Goal: Task Accomplishment & Management: Use online tool/utility

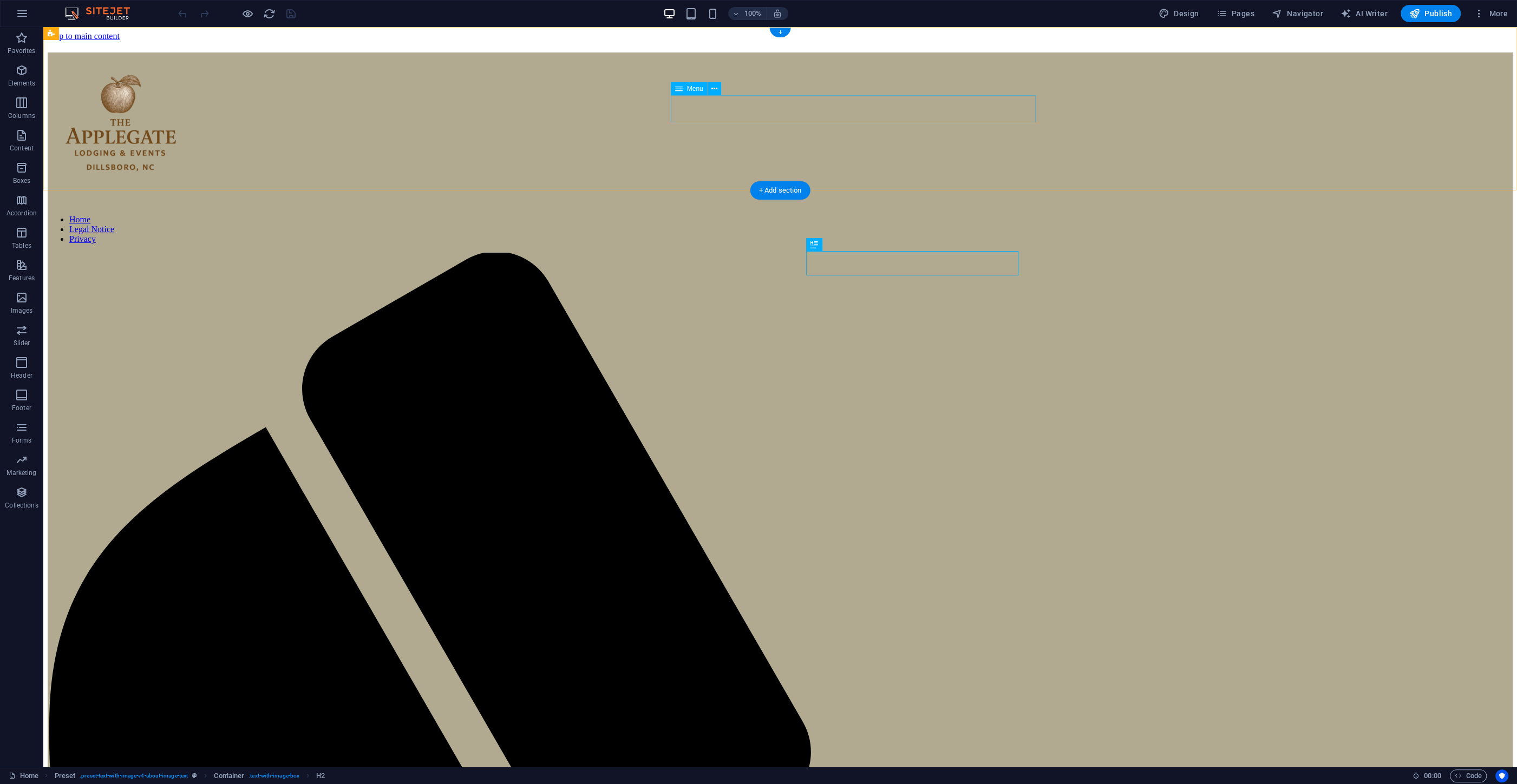
click at [829, 215] on nav "Home Legal Notice Privacy" at bounding box center [780, 230] width 1465 height 29
click at [834, 215] on nav "Home Legal Notice Privacy" at bounding box center [780, 230] width 1465 height 29
select select
select select "2"
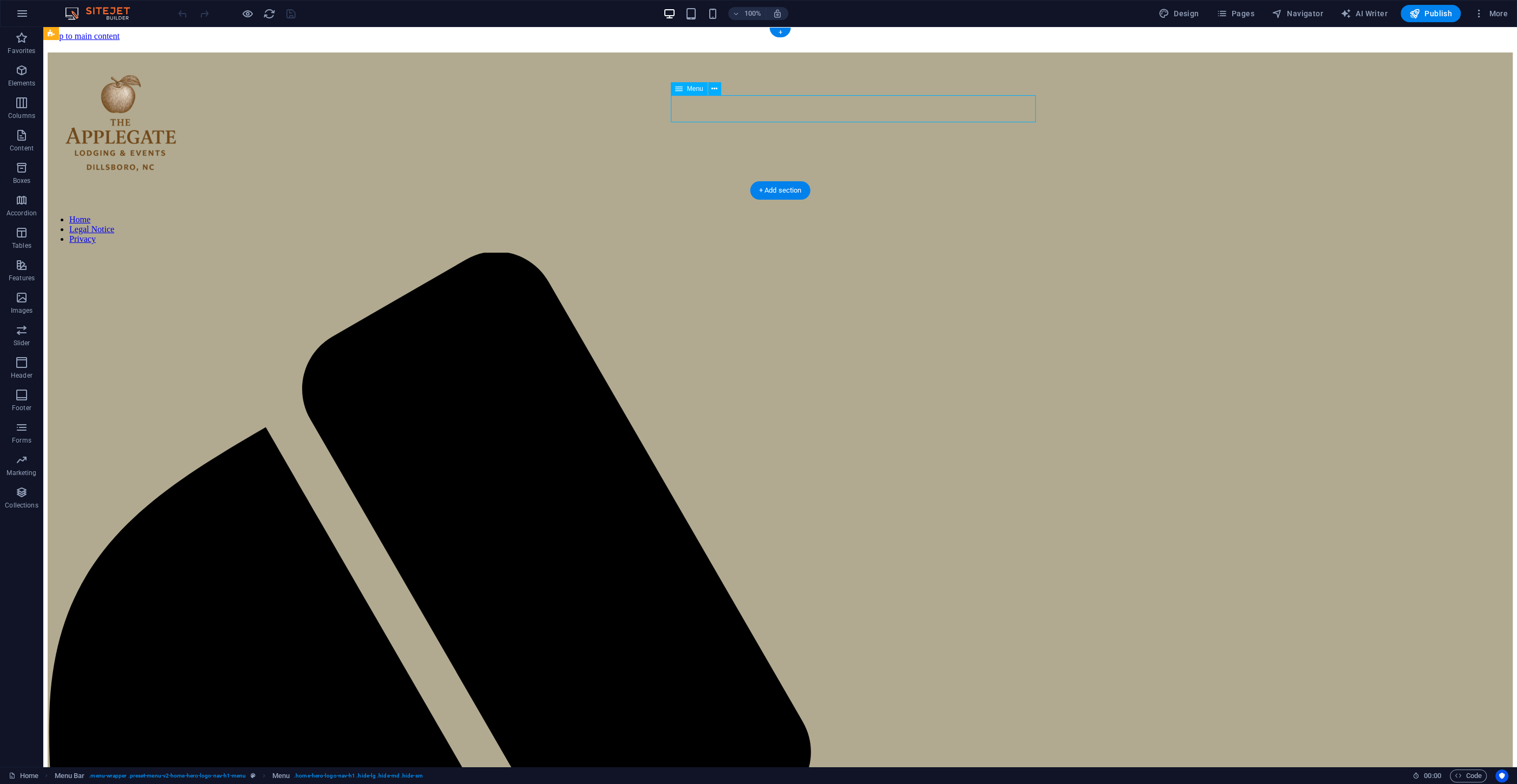
select select
select select "3"
select select
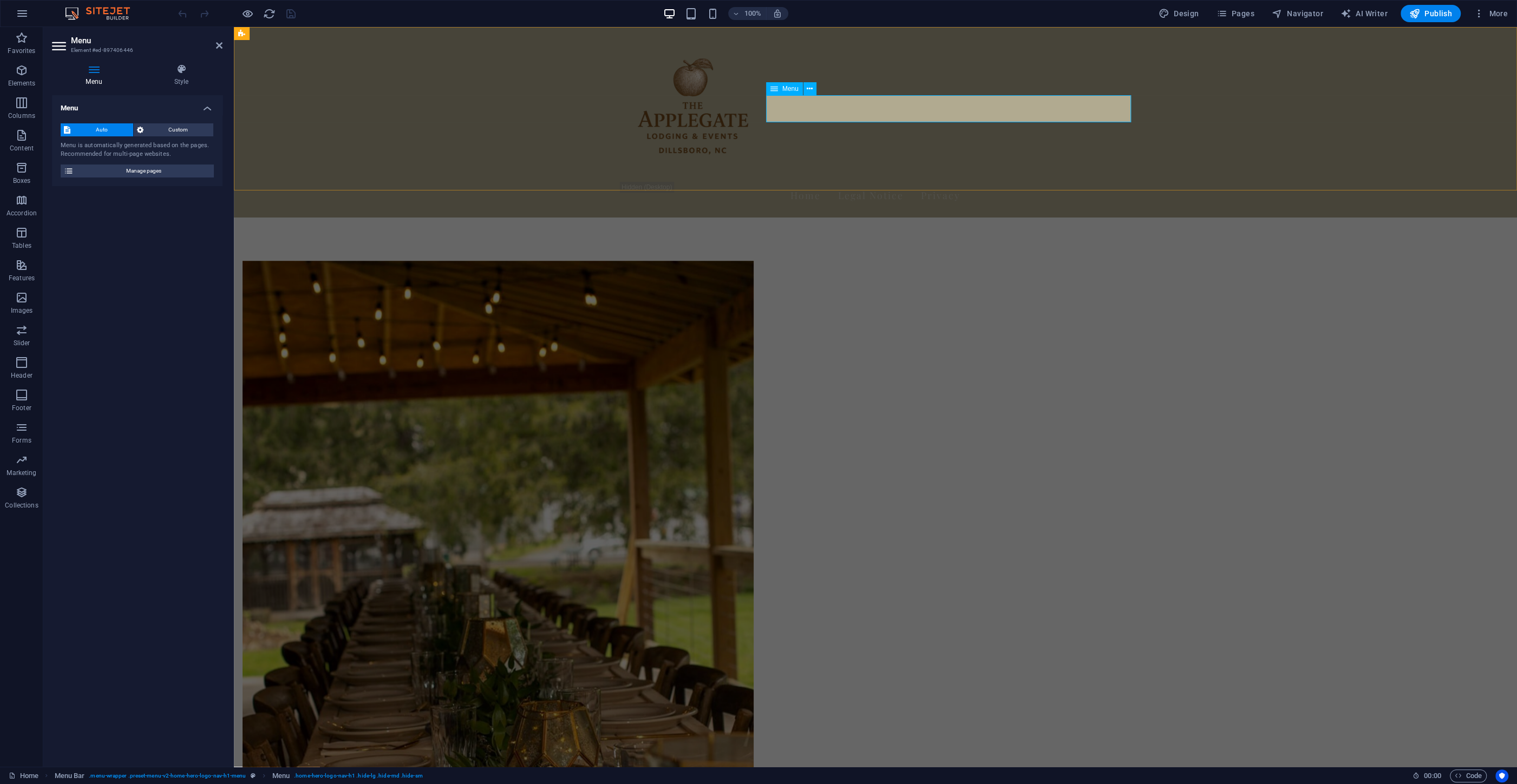
click at [794, 89] on span "Menu" at bounding box center [790, 88] width 16 height 6
click at [933, 182] on nav "Home Legal Notice Privacy" at bounding box center [876, 195] width 511 height 27
click at [936, 182] on nav "Home Legal Notice Privacy" at bounding box center [876, 195] width 511 height 27
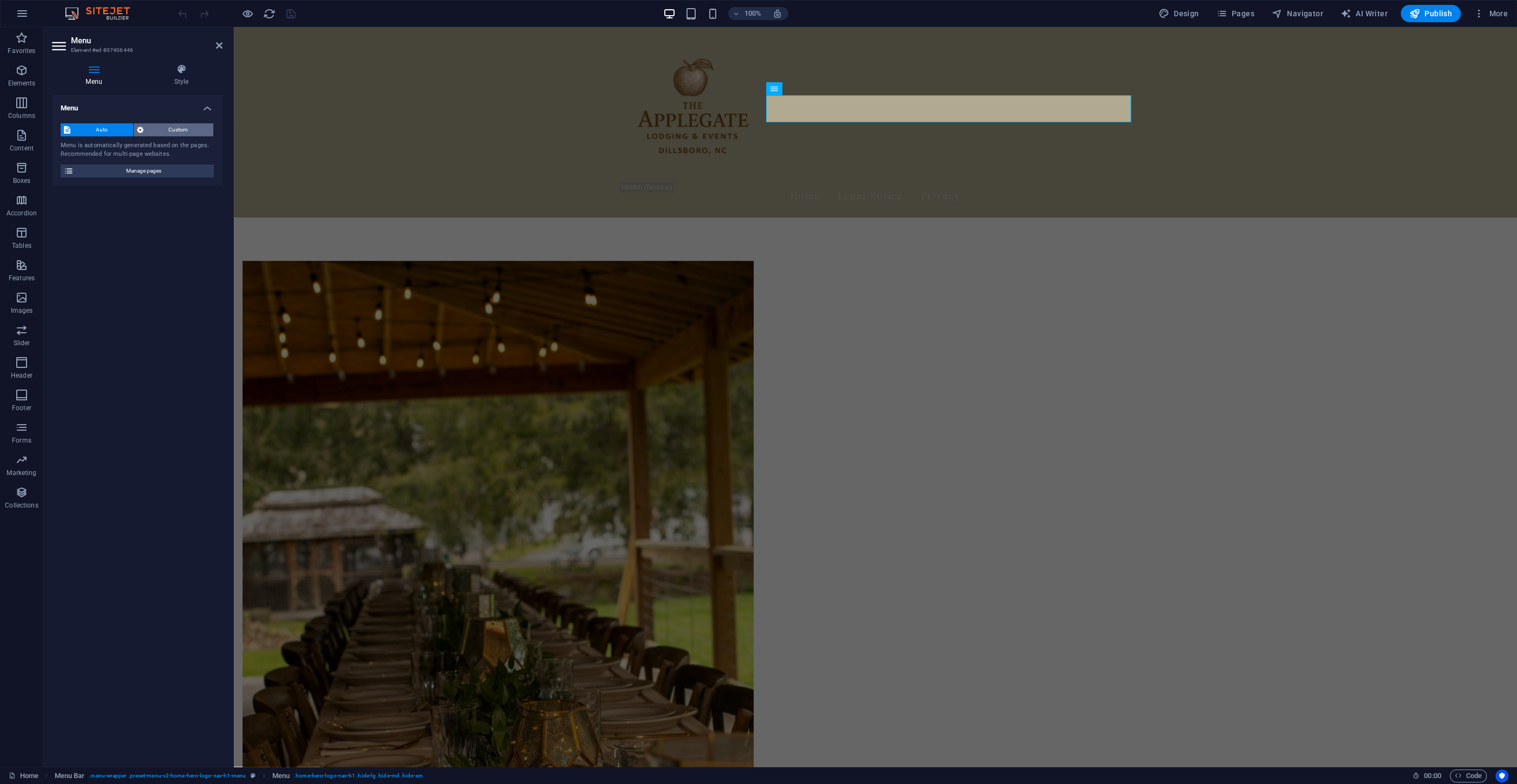
click at [151, 125] on span "Custom" at bounding box center [178, 130] width 64 height 13
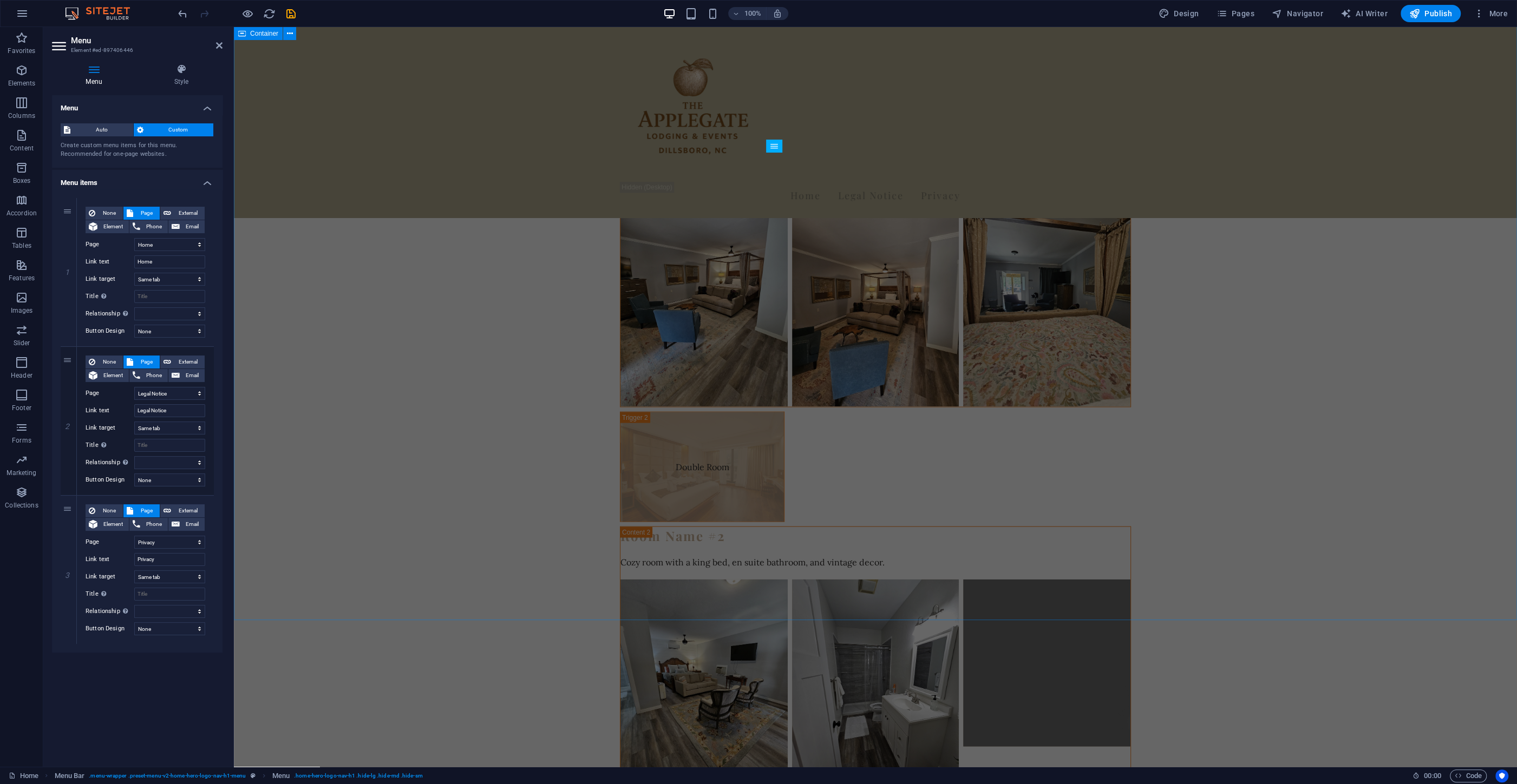
scroll to position [2881, 0]
click at [779, 182] on nav "Home Legal Notice Privacy" at bounding box center [876, 195] width 511 height 27
click at [771, 89] on icon at bounding box center [774, 89] width 8 height 13
click at [779, 87] on div "Menu" at bounding box center [784, 89] width 37 height 13
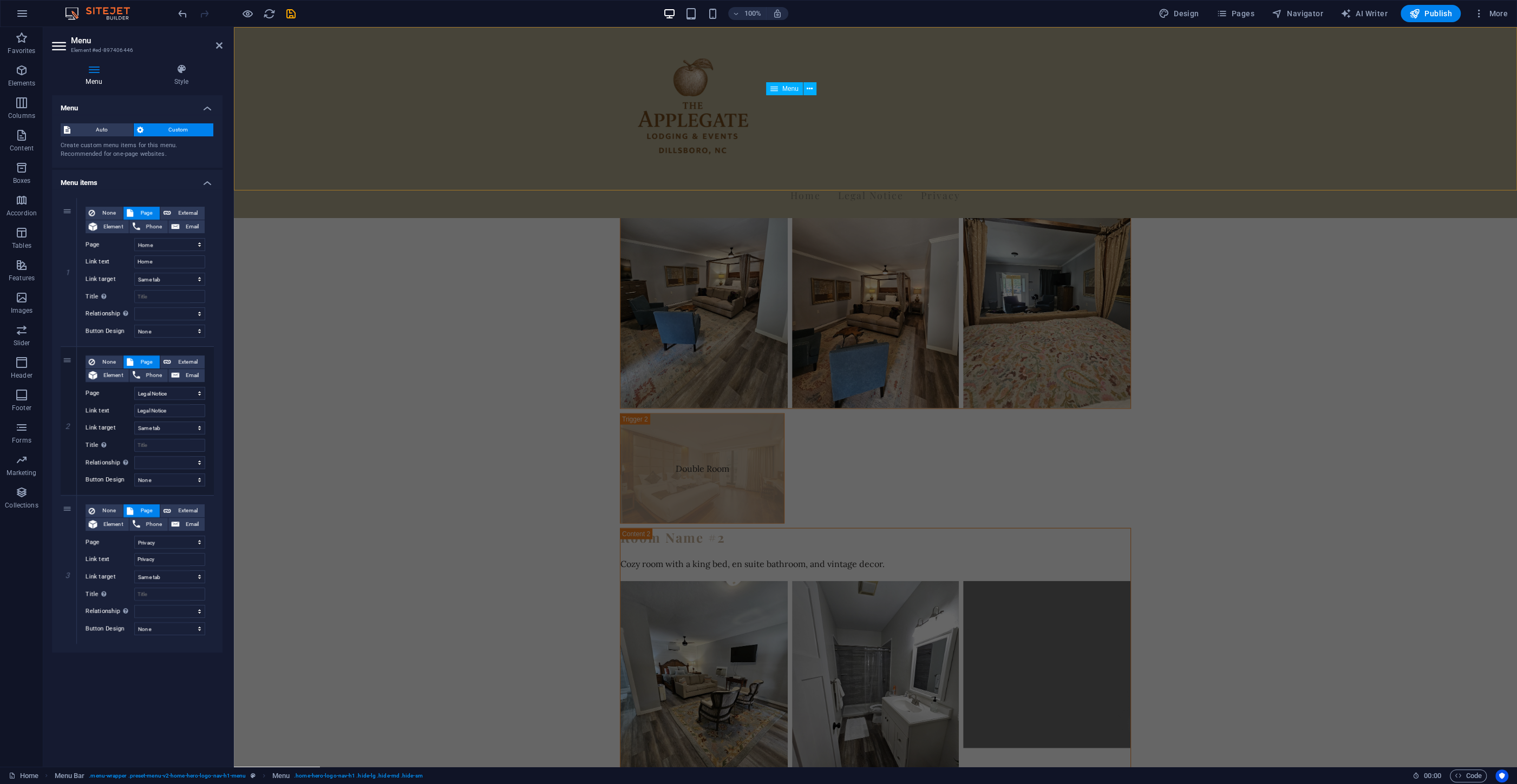
click at [783, 182] on nav "Home Legal Notice Privacy" at bounding box center [876, 195] width 511 height 27
click at [134, 387] on select "Home Subpage Legal Notice Privacy" at bounding box center [170, 393] width 71 height 13
select select "1"
click option "Subpage" at bounding box center [0, 0] width 0 height 0
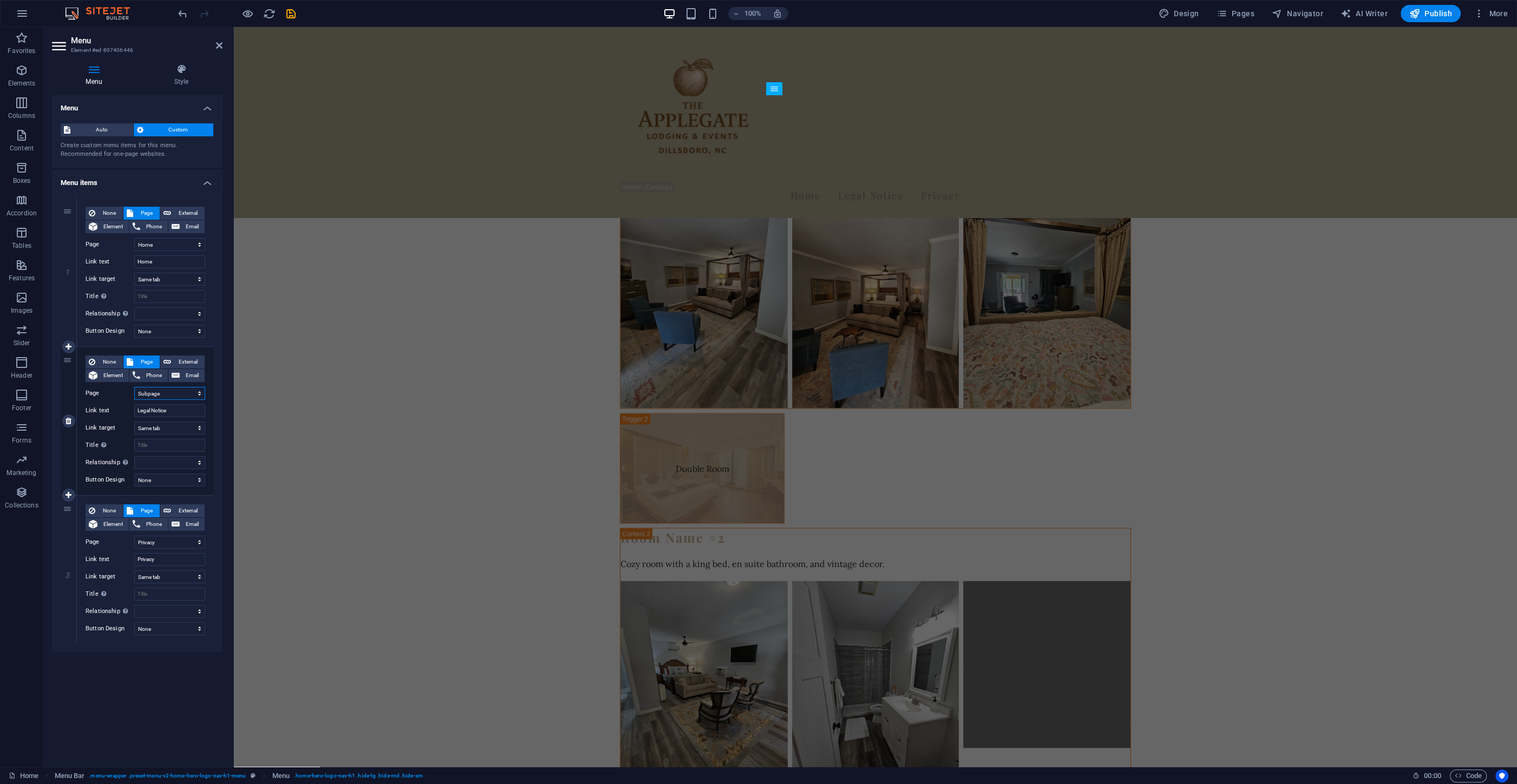
select select
type input "Subpage"
select select
drag, startPoint x: 169, startPoint y: 408, endPoint x: 122, endPoint y: 403, distance: 47.3
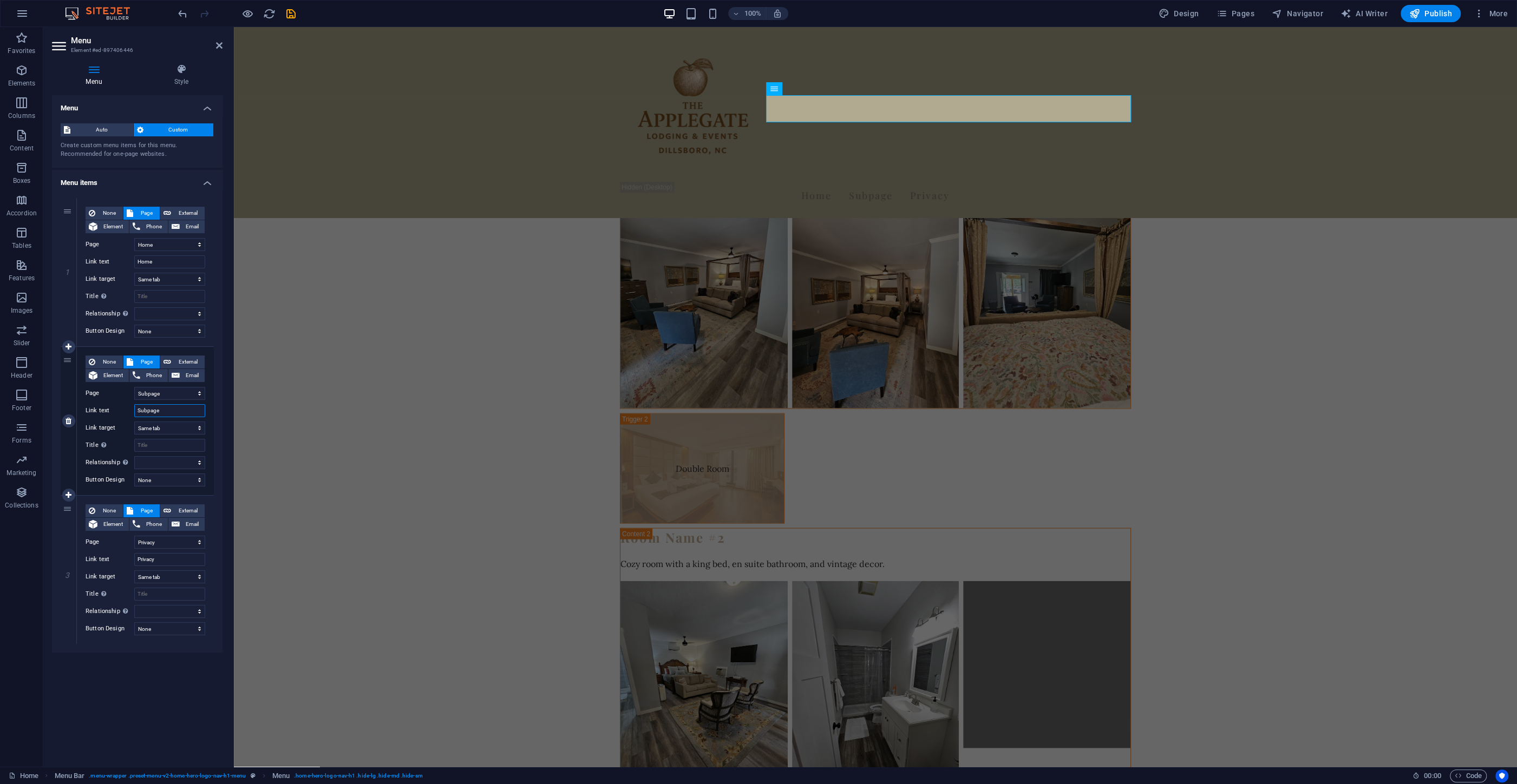
click at [134, 404] on input "Subpage" at bounding box center [170, 411] width 71 height 13
type input "About Us"
select select
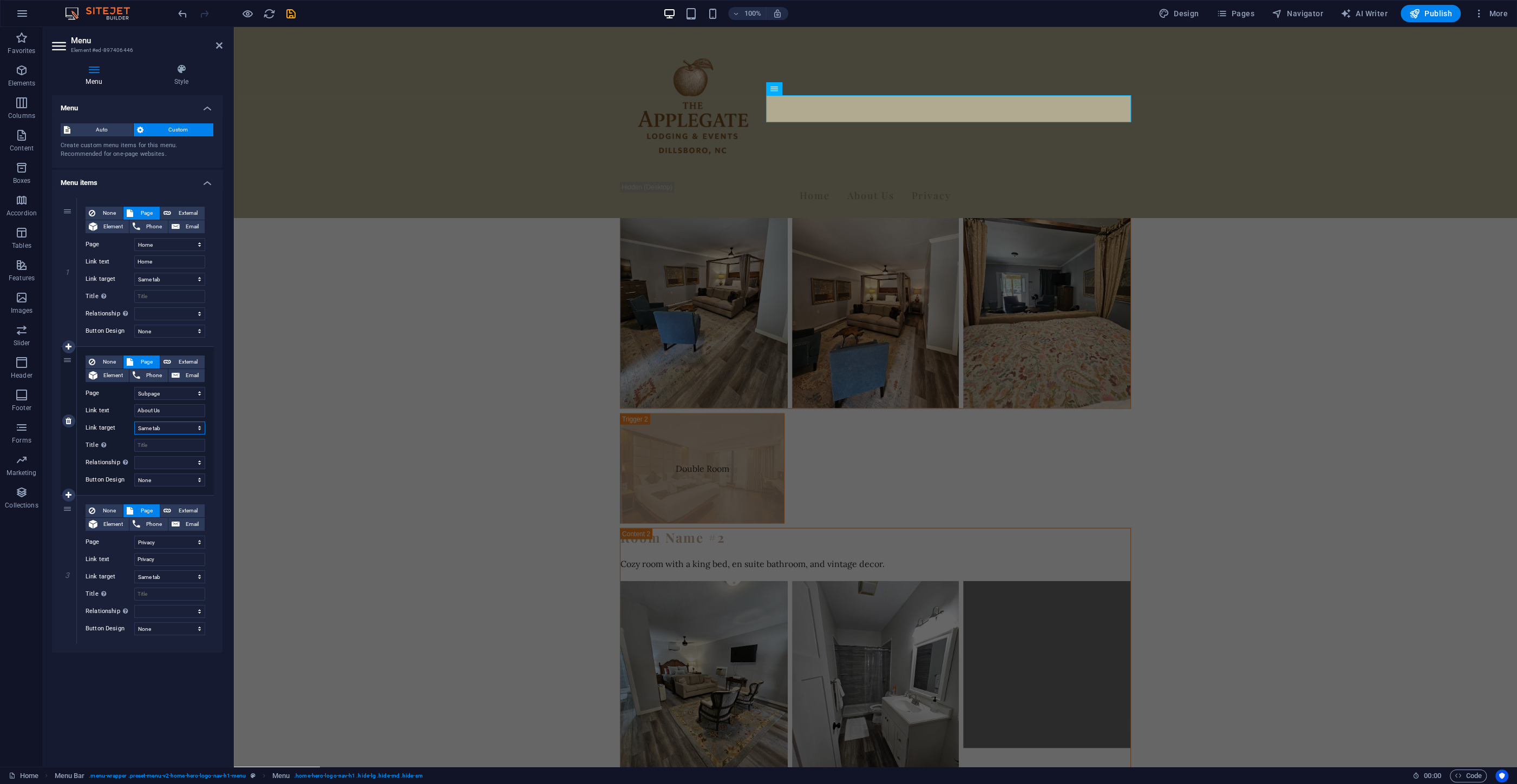
click at [134, 421] on select "New tab Same tab Overlay" at bounding box center [170, 428] width 71 height 13
click at [167, 421] on div "None Page External Element Phone Email Page Home Subpage Legal Notice Privacy E…" at bounding box center [145, 412] width 120 height 114
click at [134, 536] on select "Home Subpage Legal Notice Privacy" at bounding box center [170, 542] width 71 height 13
click at [157, 540] on select "Home Subpage Legal Notice Privacy" at bounding box center [170, 542] width 71 height 13
click at [134, 536] on select "Home Subpage Legal Notice Privacy" at bounding box center [170, 542] width 71 height 13
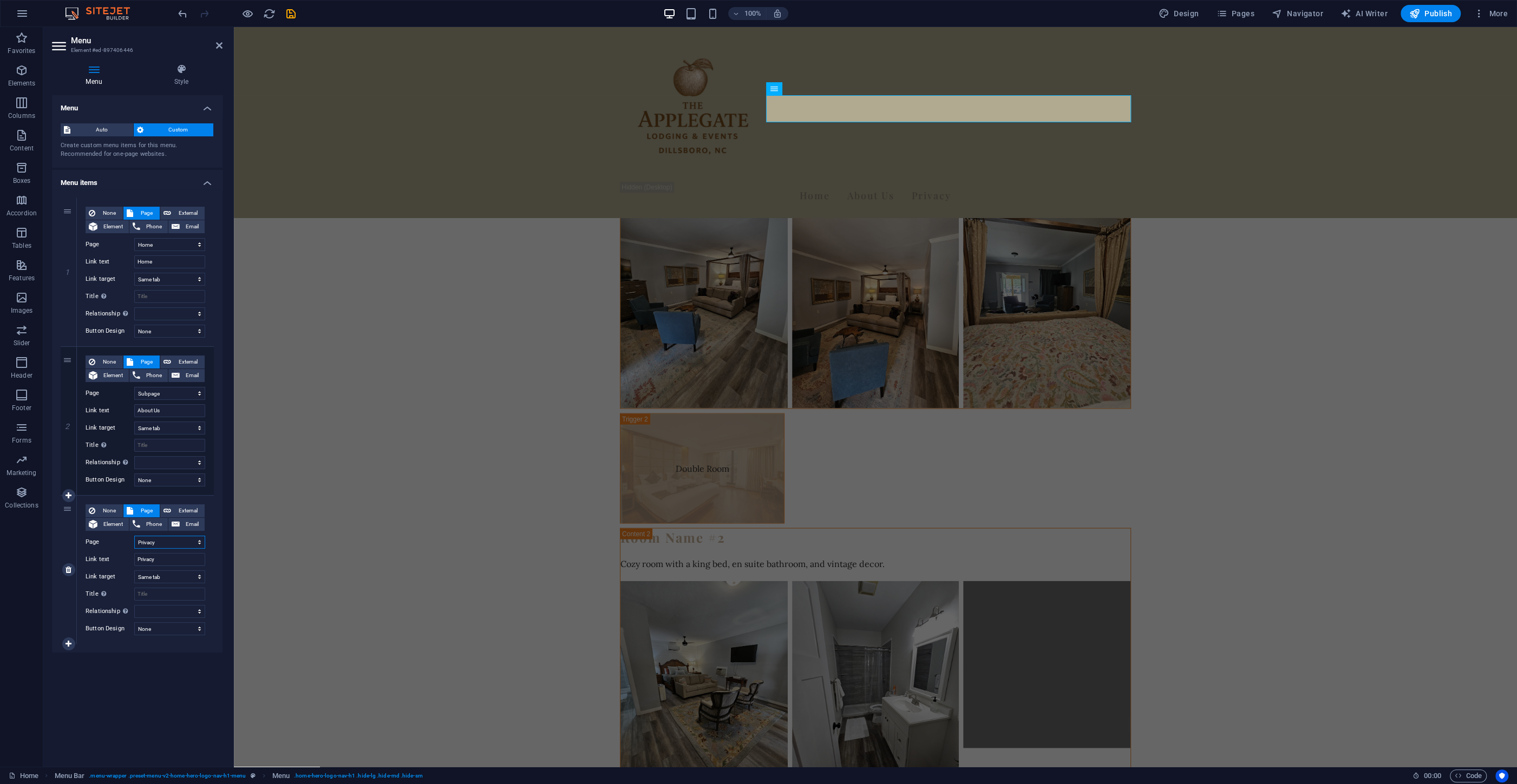
select select "1"
click option "Subpage" at bounding box center [0, 0] width 0 height 0
select select
type input "Subpage"
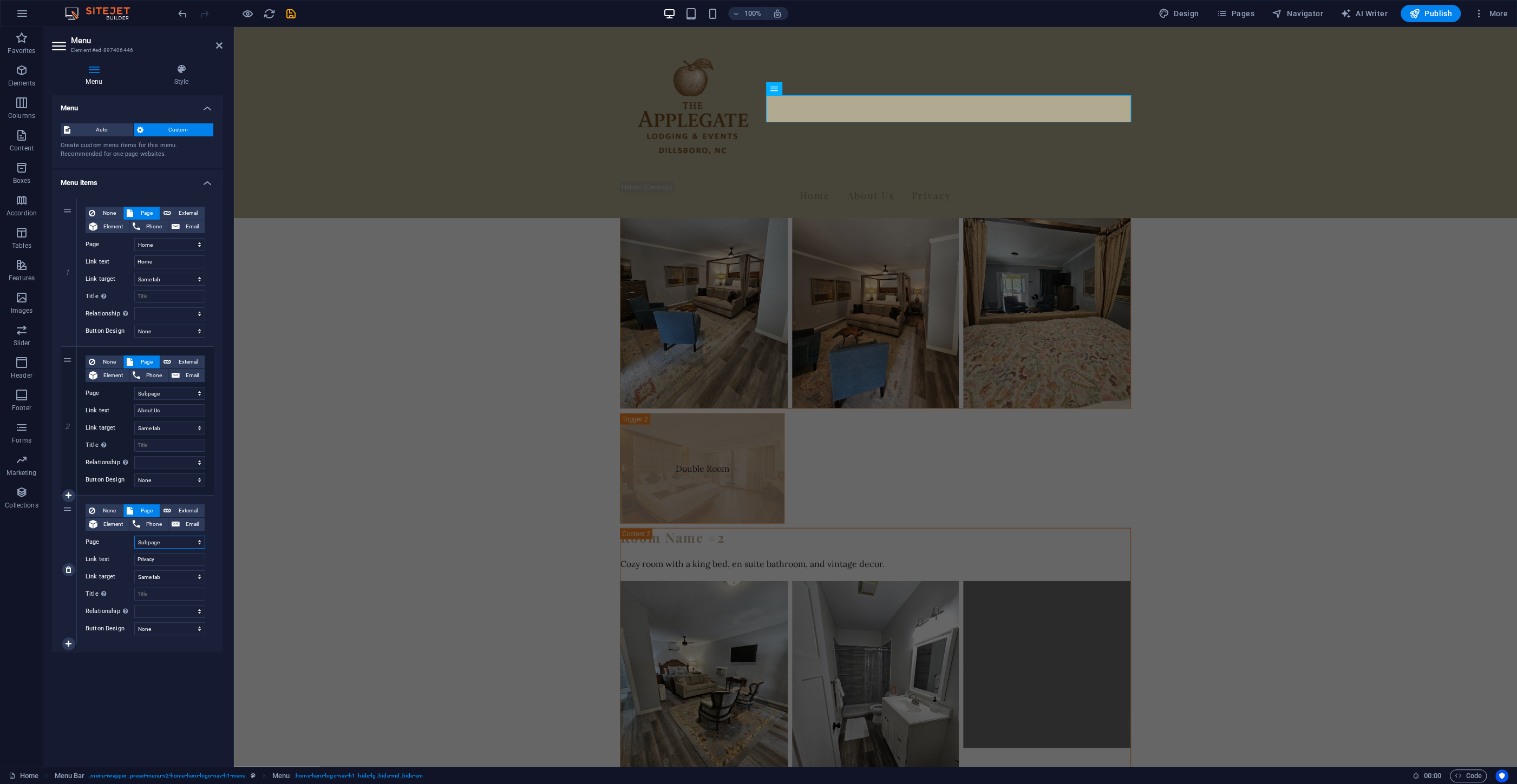
select select
click at [163, 564] on input "Subpage" at bounding box center [170, 560] width 71 height 13
click at [164, 562] on input "Subpage" at bounding box center [170, 560] width 71 height 13
type input "Contact"
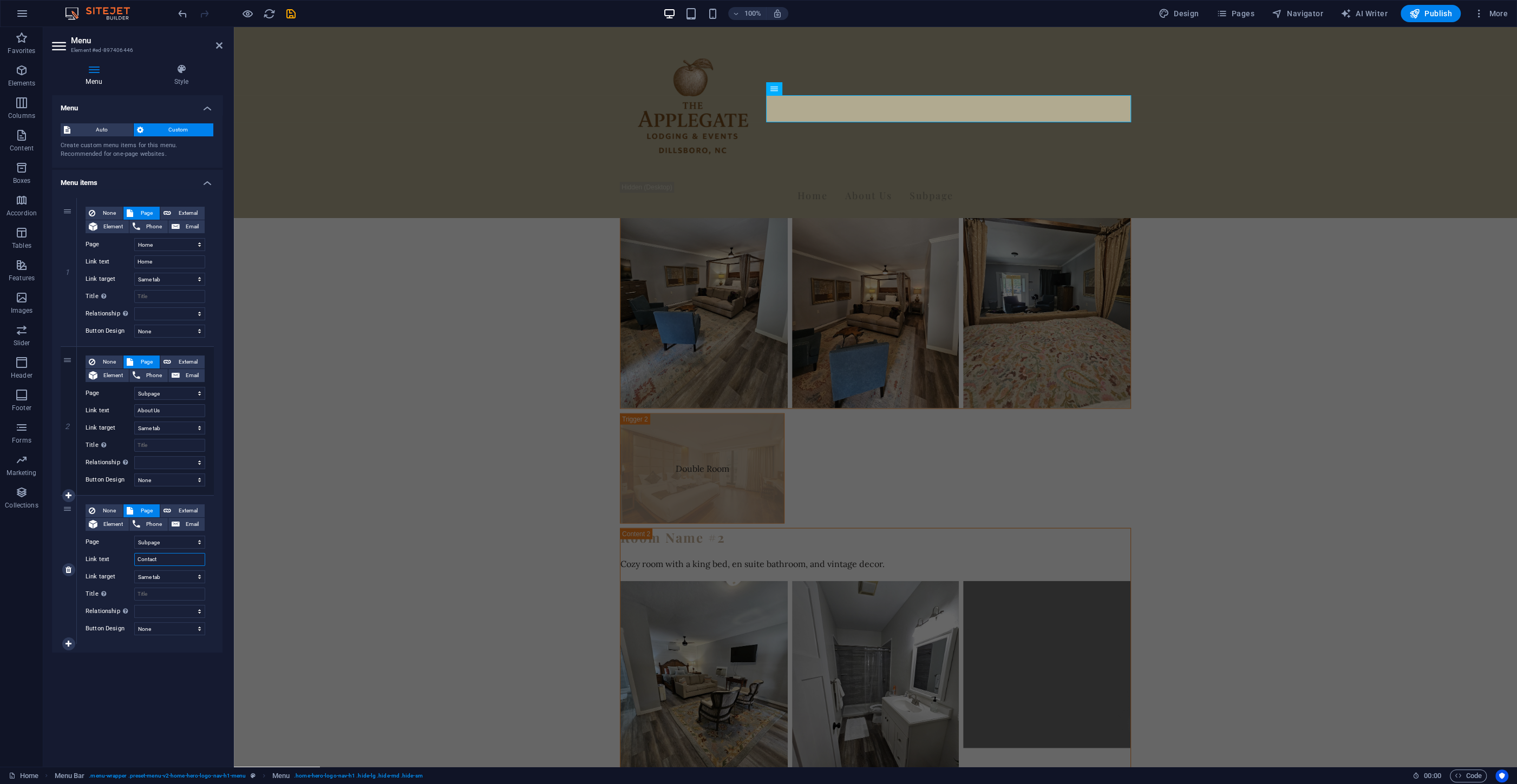
select select
type input "C"
type input "Rooms"
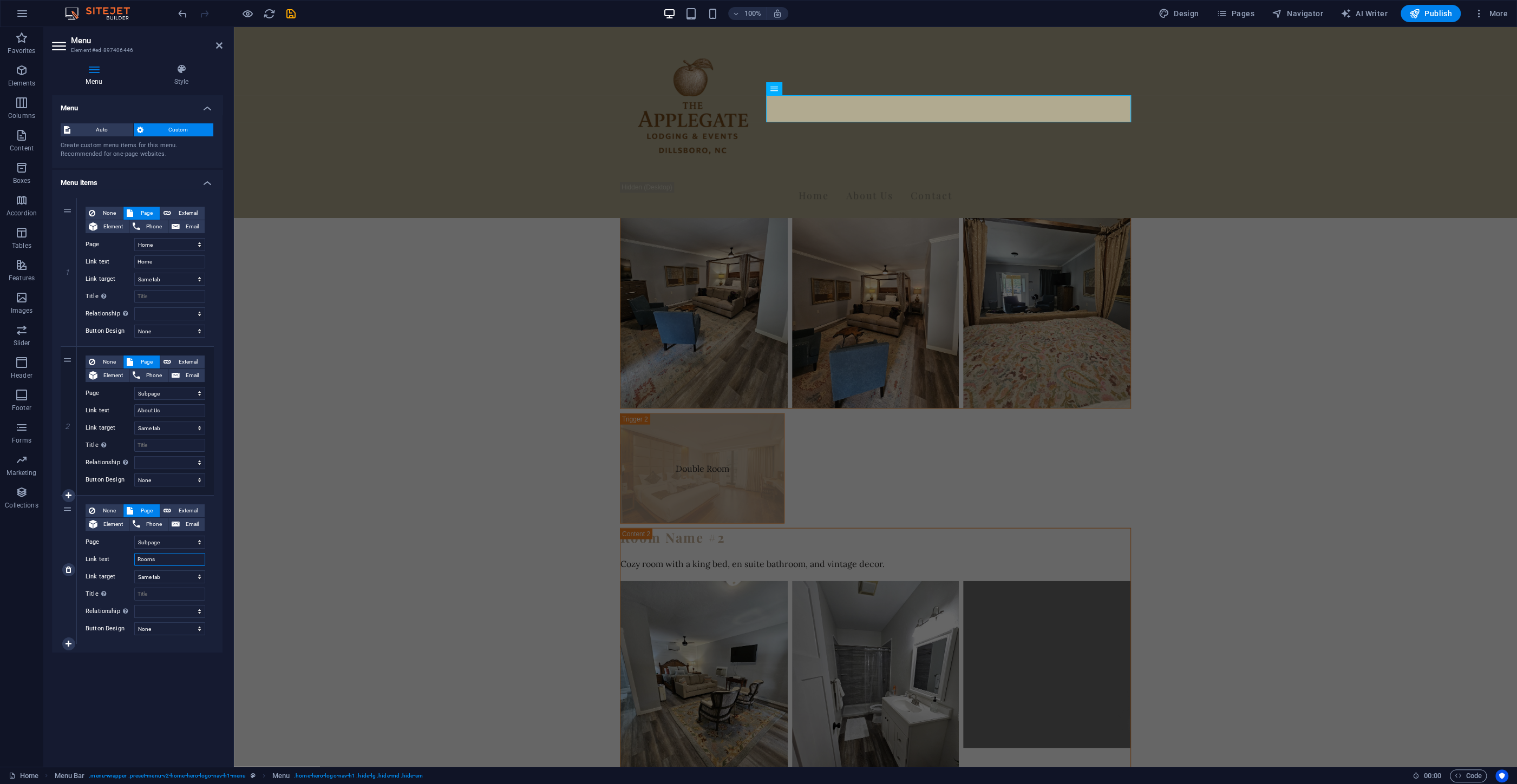
select select
type input "Rooms"
click at [163, 559] on input "Rooms" at bounding box center [170, 560] width 71 height 13
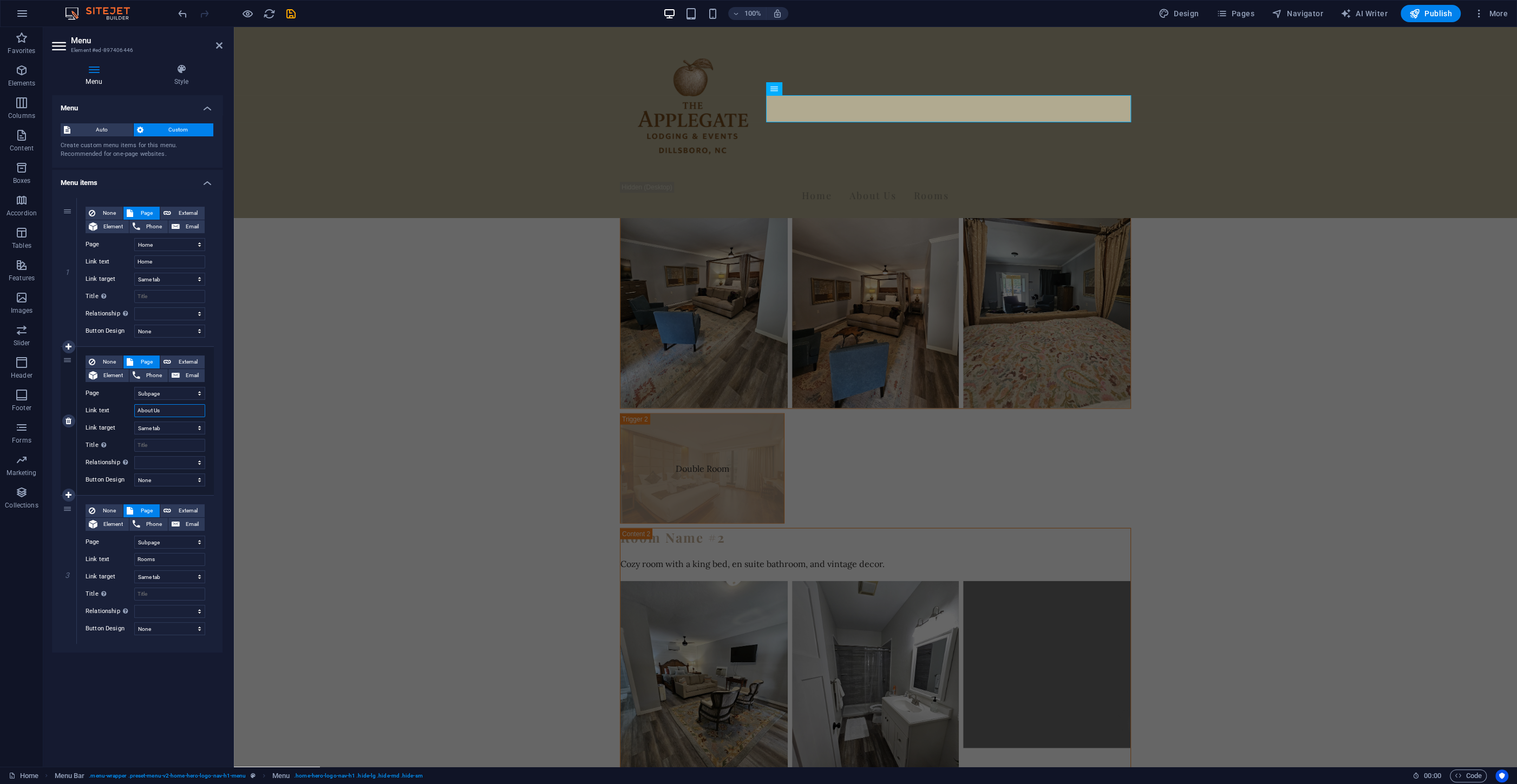
click at [164, 410] on input "About Us" at bounding box center [170, 411] width 71 height 13
click at [134, 273] on select "New tab Same tab Overlay" at bounding box center [170, 279] width 71 height 13
click at [160, 275] on select "New tab Same tab Overlay" at bounding box center [170, 279] width 71 height 13
click at [286, 16] on icon "save" at bounding box center [291, 14] width 12 height 12
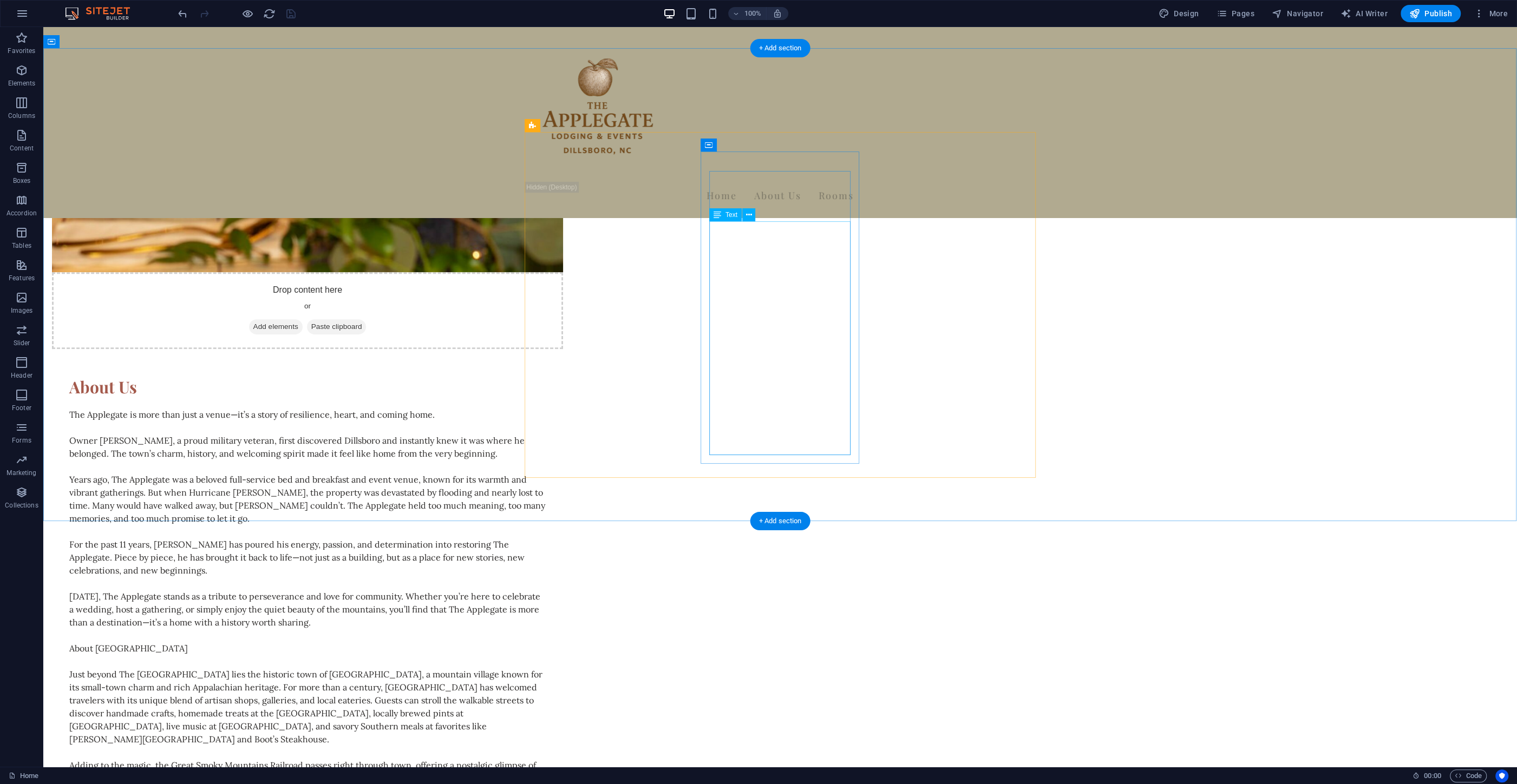
scroll to position [1117, 0]
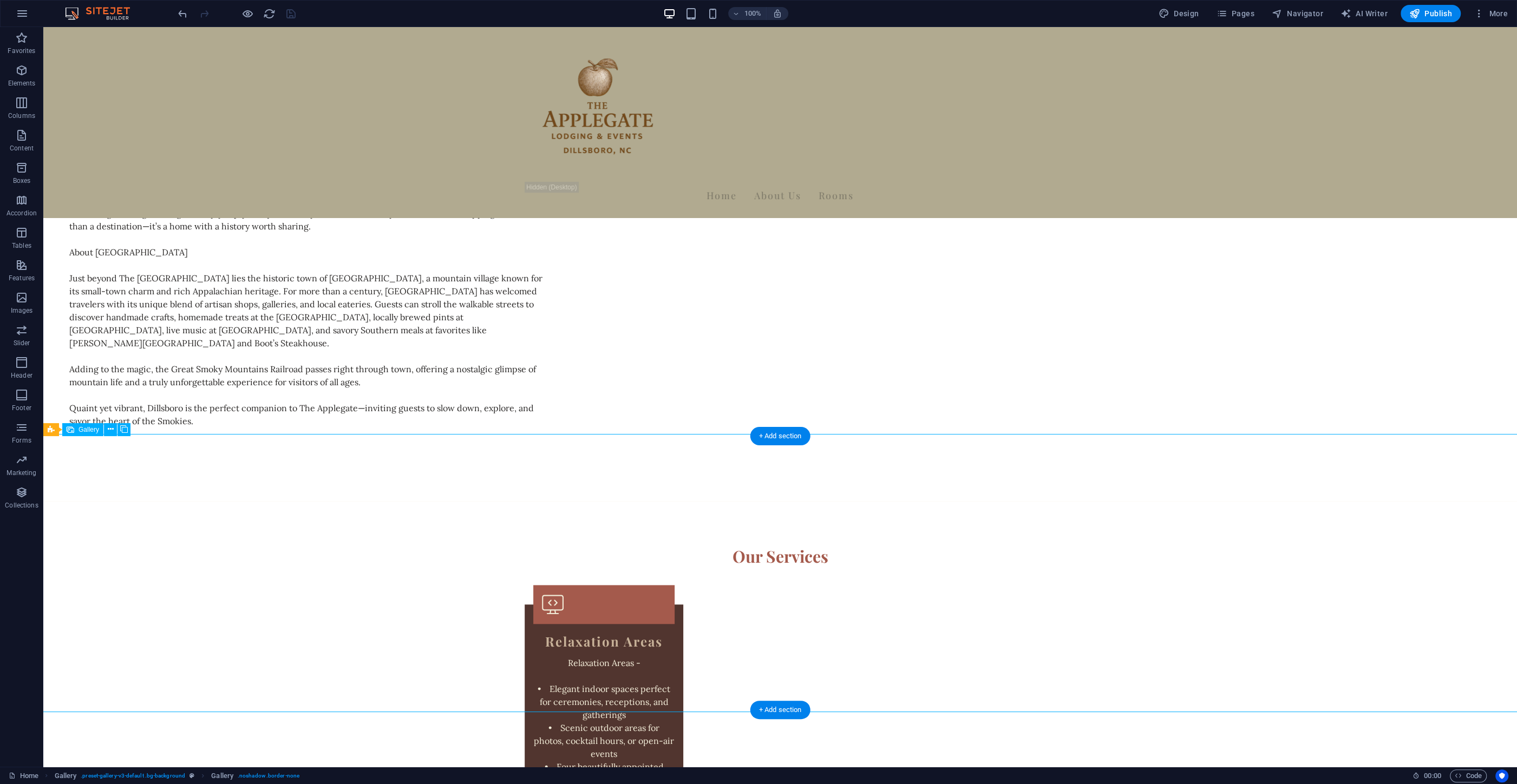
scroll to position [1350, 0]
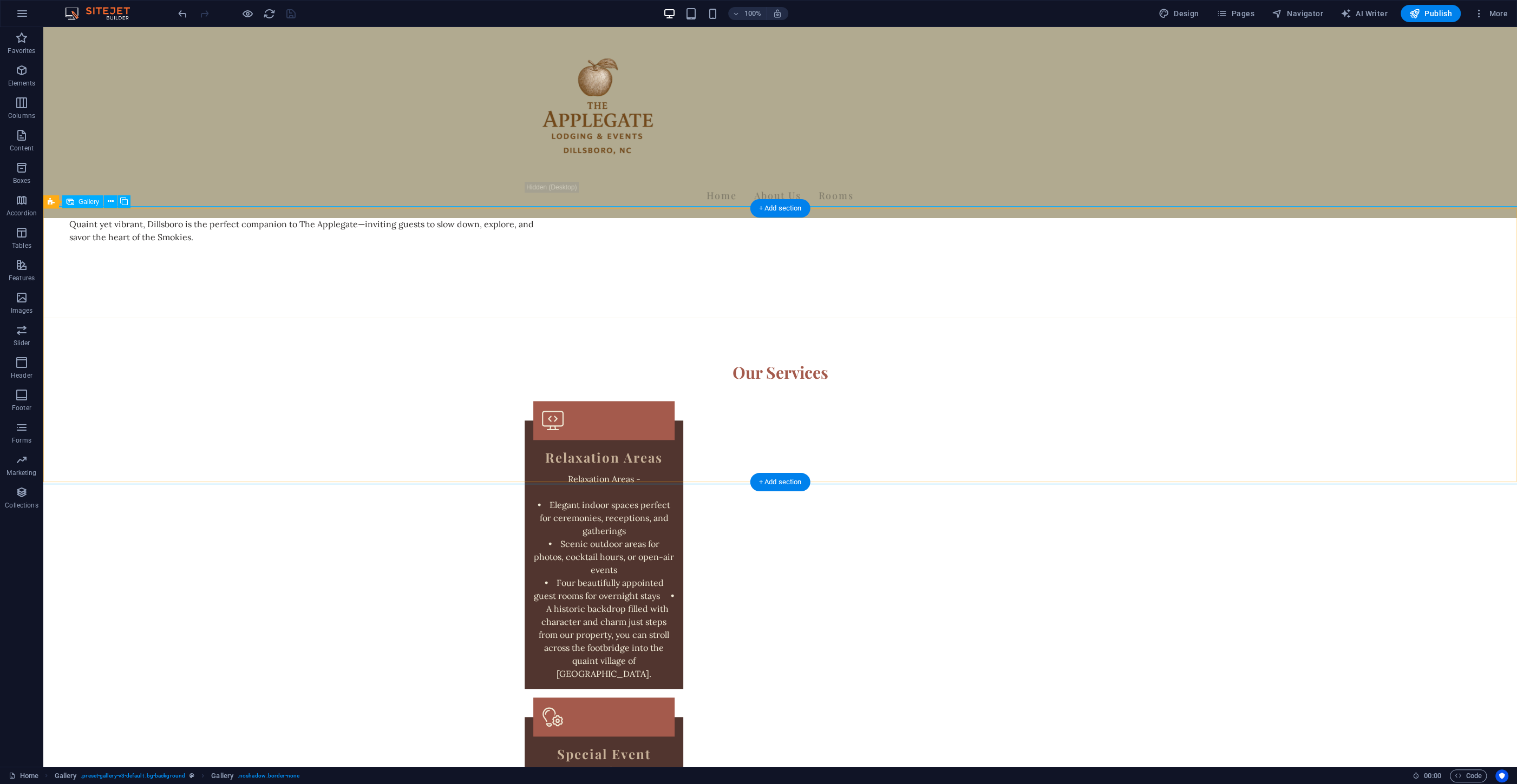
select select "px"
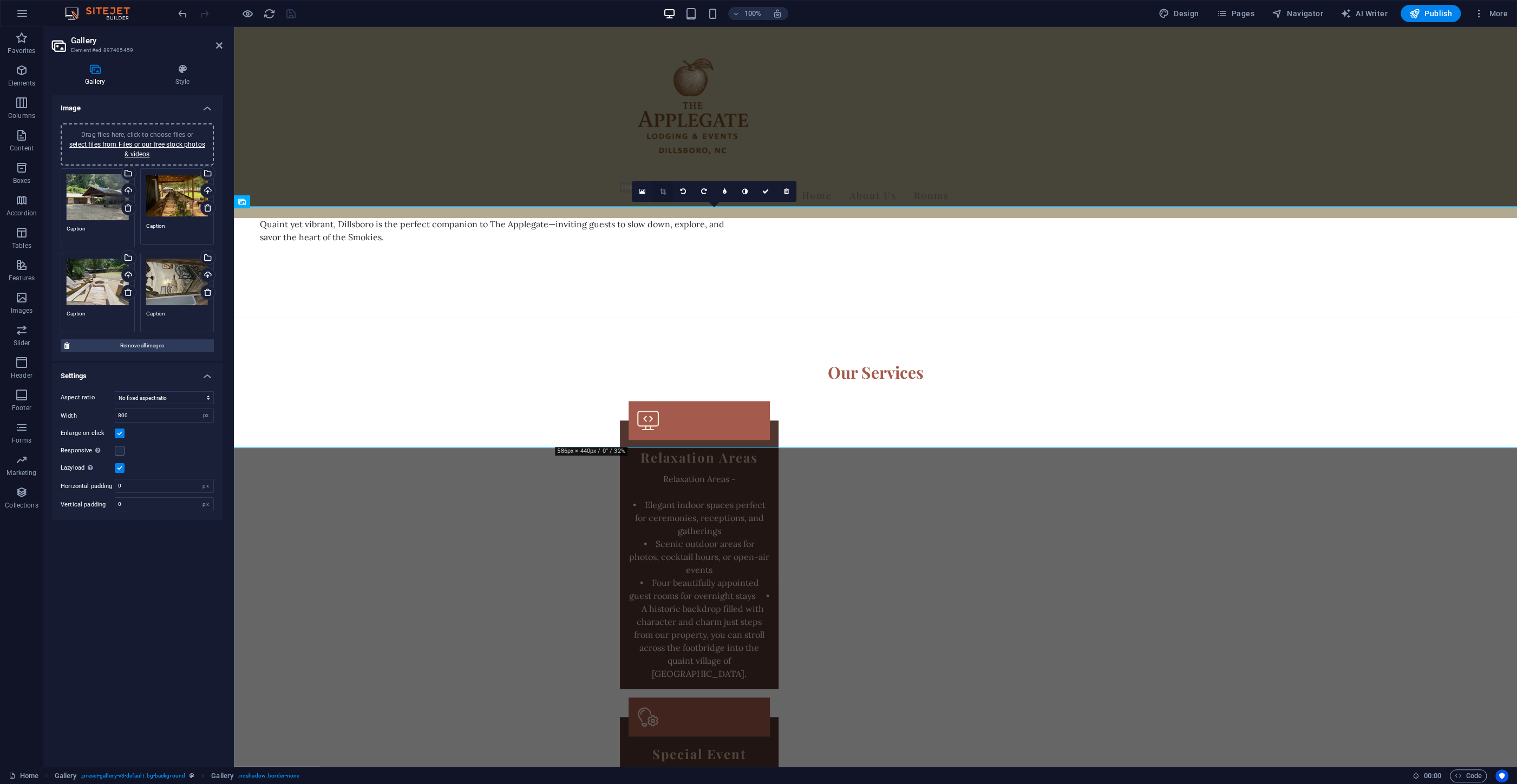
click at [662, 191] on icon at bounding box center [663, 191] width 6 height 6
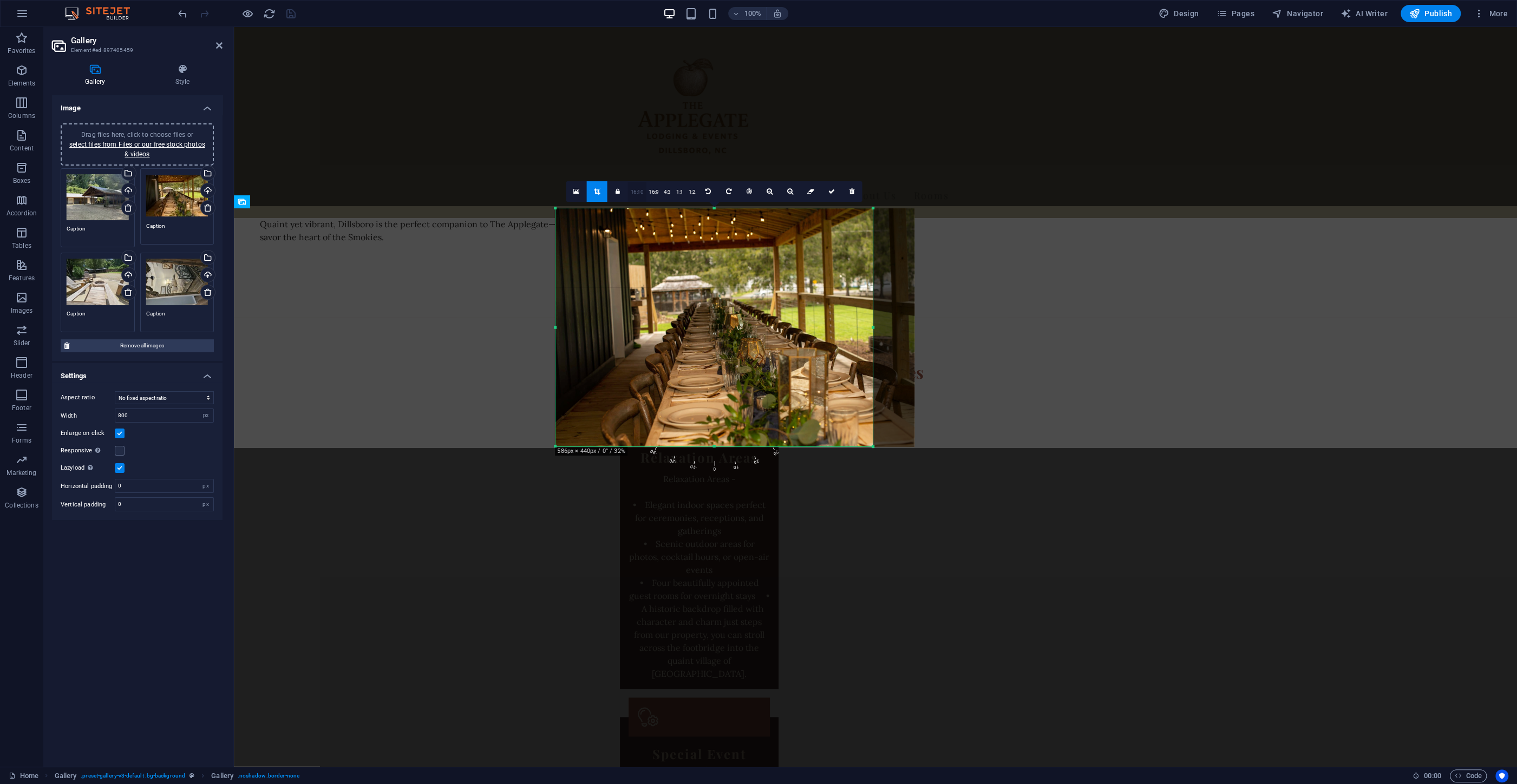
click at [635, 191] on link "16:10" at bounding box center [637, 192] width 18 height 21
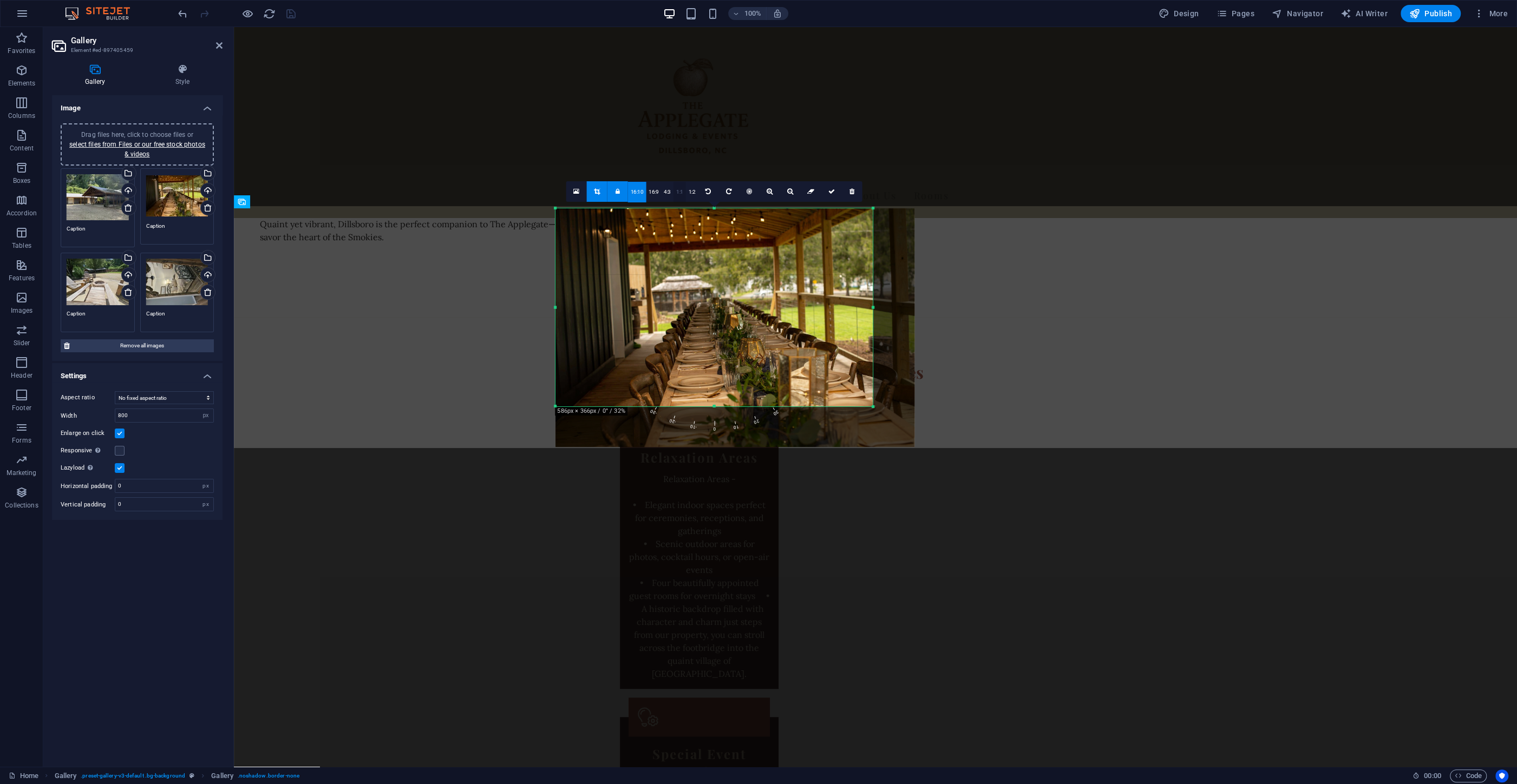
click at [675, 190] on link "1:1" at bounding box center [680, 192] width 12 height 21
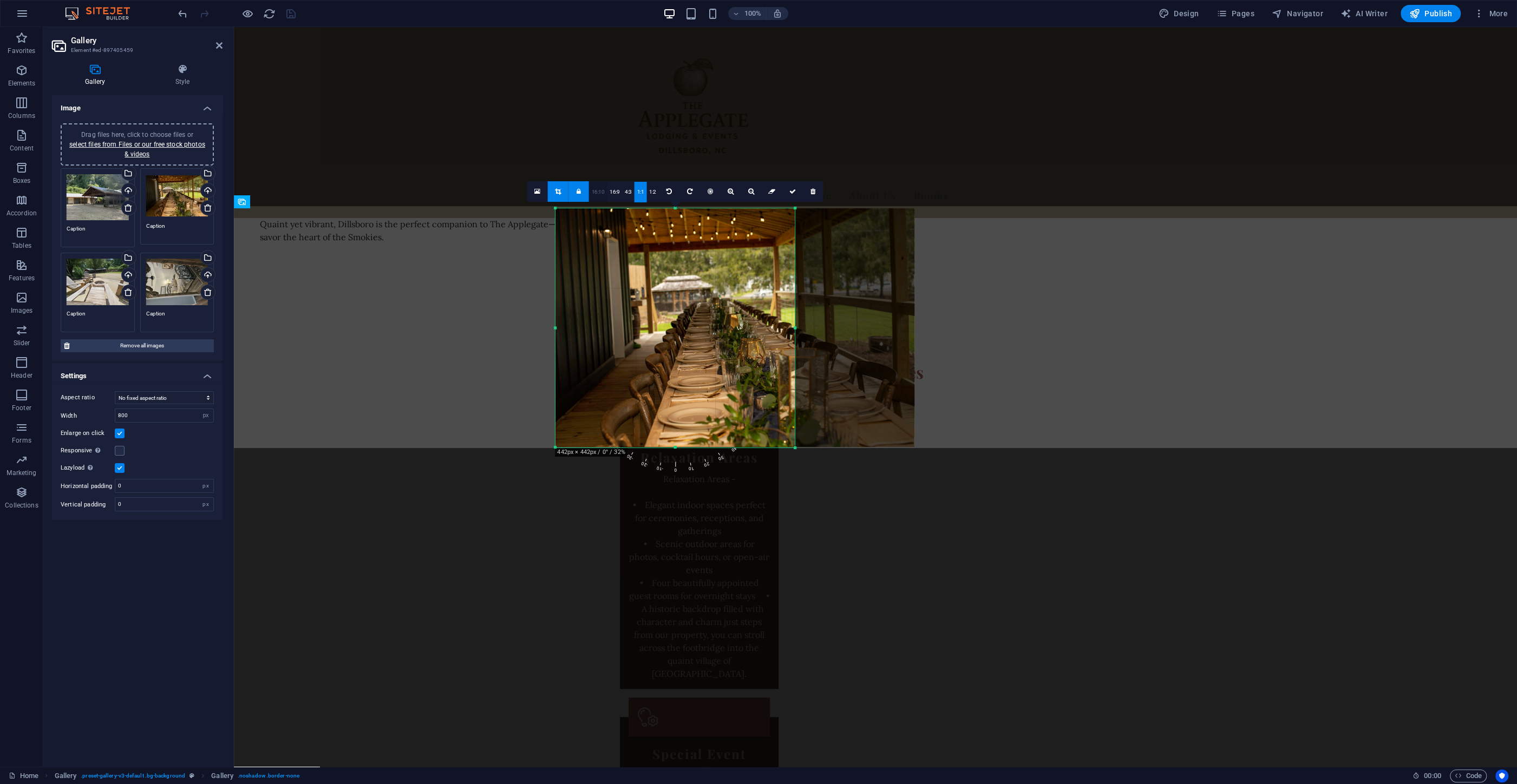
click at [596, 192] on link "16:10" at bounding box center [598, 192] width 18 height 21
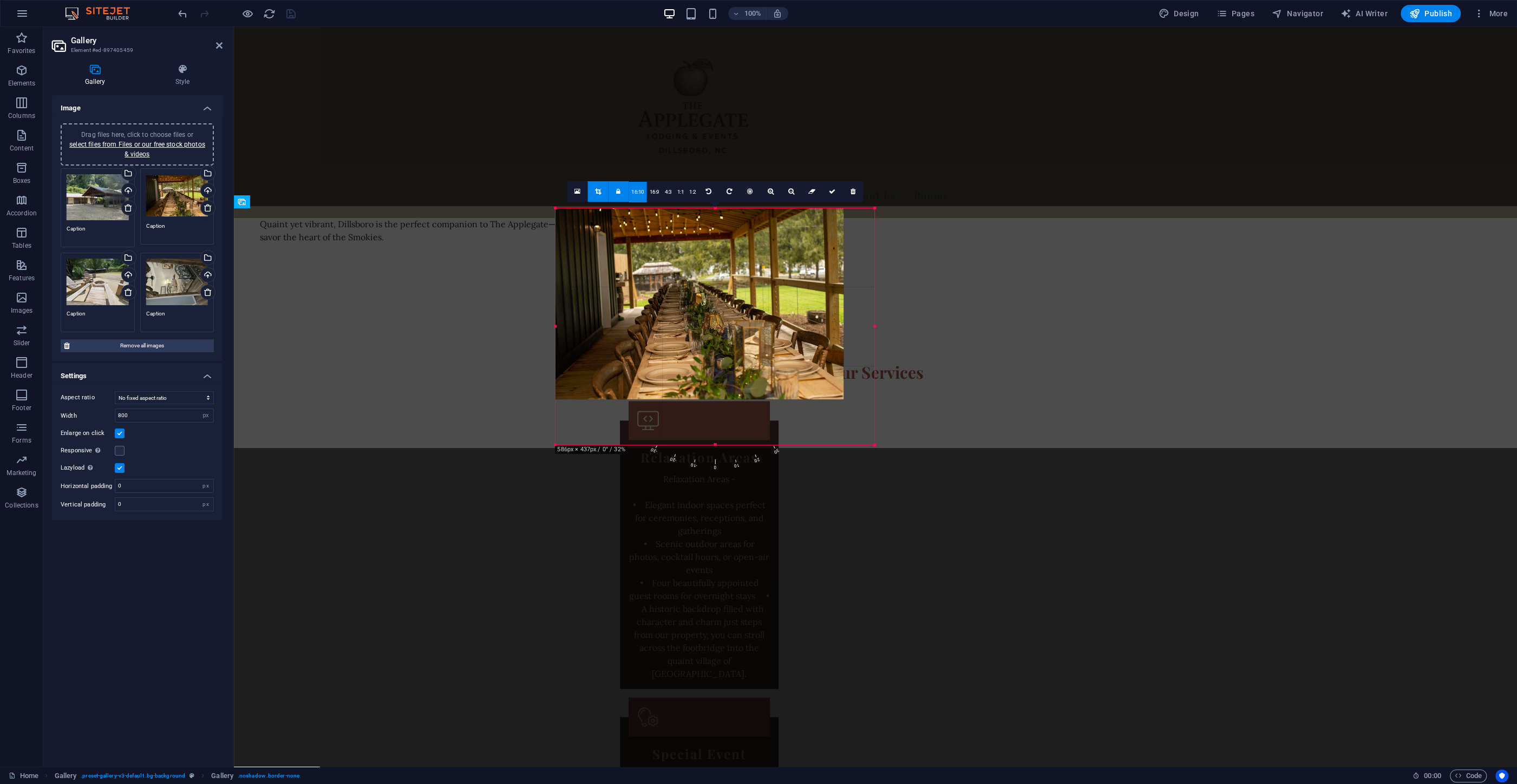
drag, startPoint x: 793, startPoint y: 356, endPoint x: 581, endPoint y: 409, distance: 218.5
click at [815, 437] on div "180 170 160 150 140 130 120 110 100 90 80 70 60 50 40 30 20 10 0 -10 -20 -30 -4…" at bounding box center [714, 327] width 319 height 237
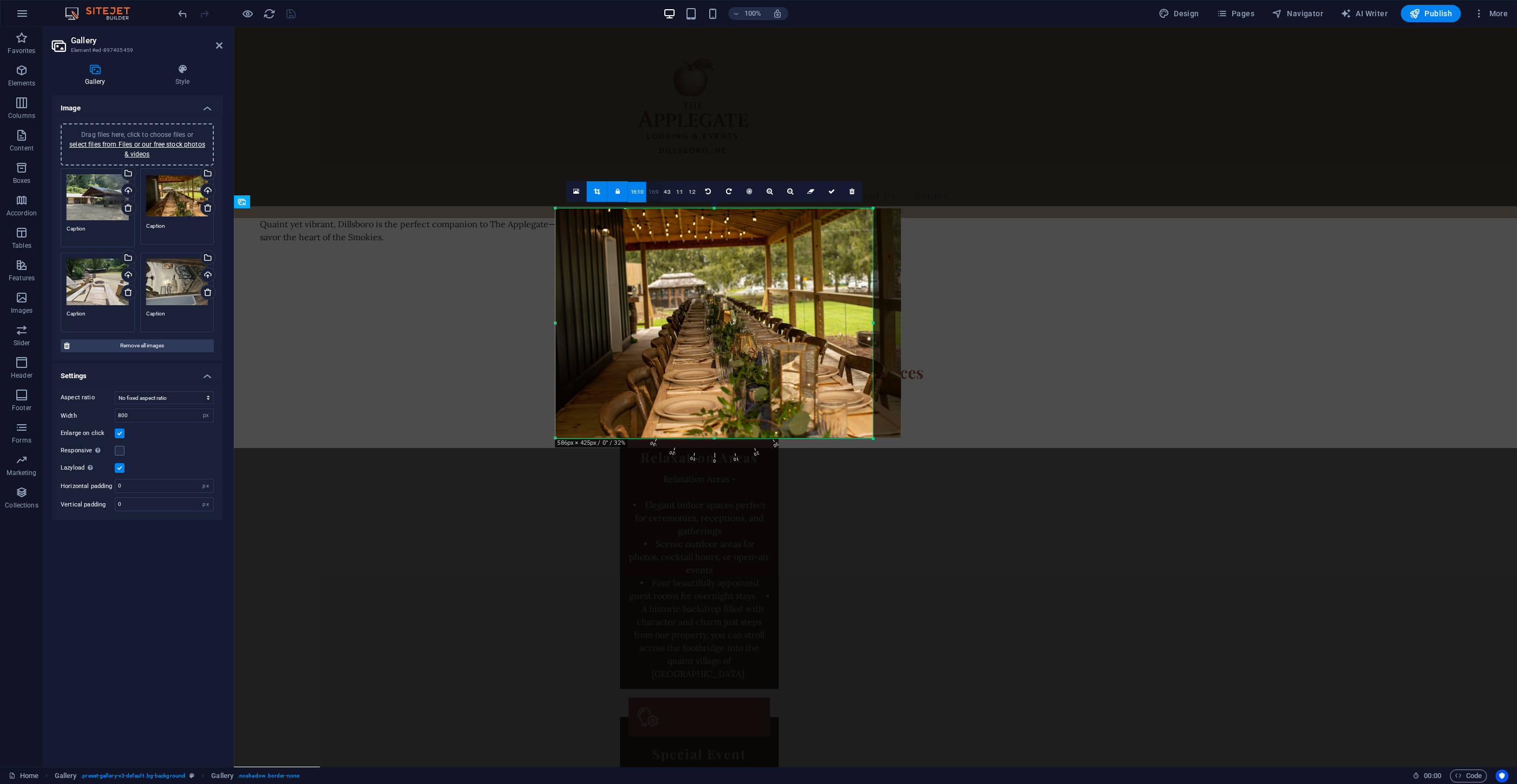
click at [649, 190] on link "16:9" at bounding box center [654, 192] width 15 height 21
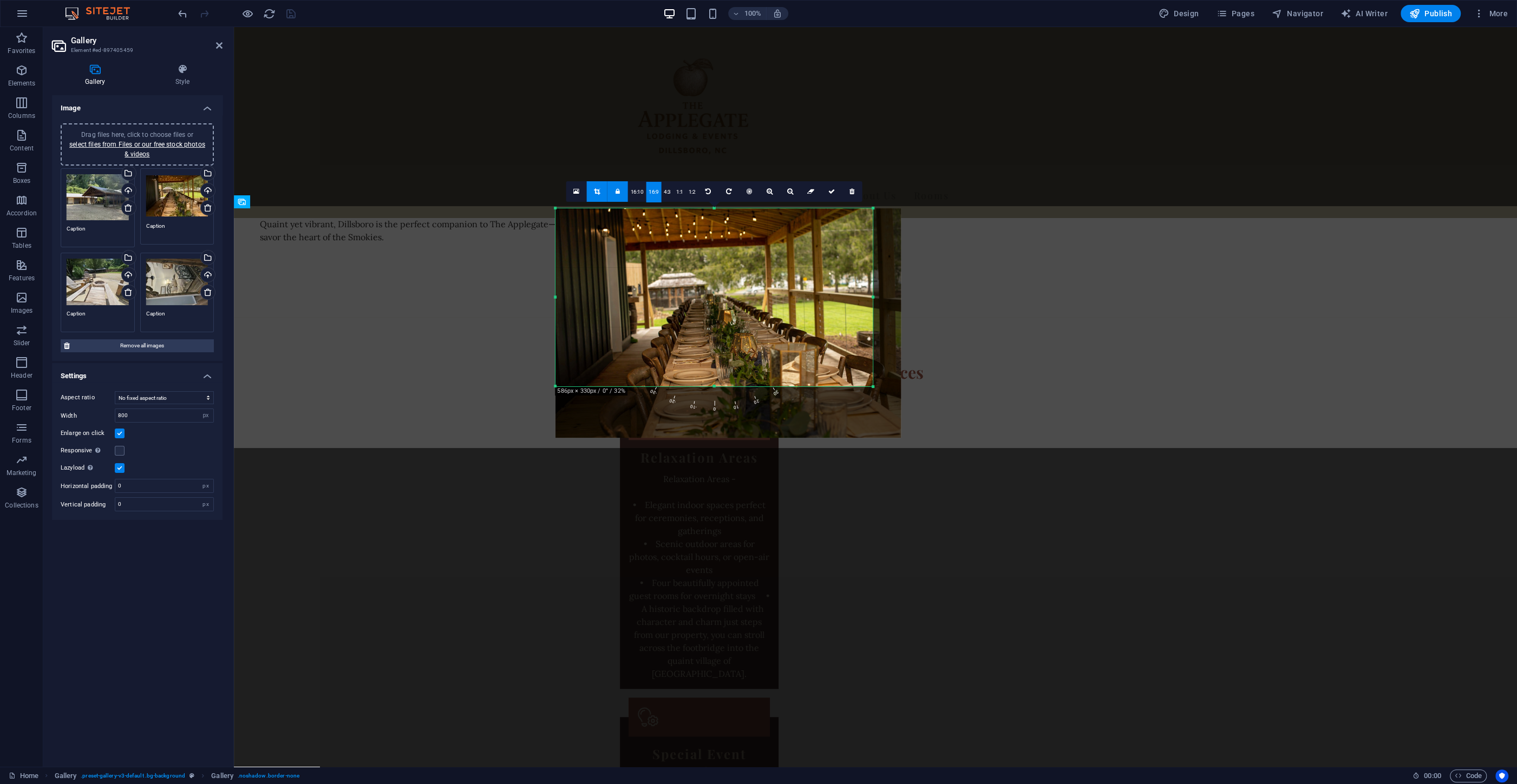
click at [620, 186] on link at bounding box center [618, 191] width 21 height 21
click at [597, 192] on icon at bounding box center [597, 191] width 6 height 6
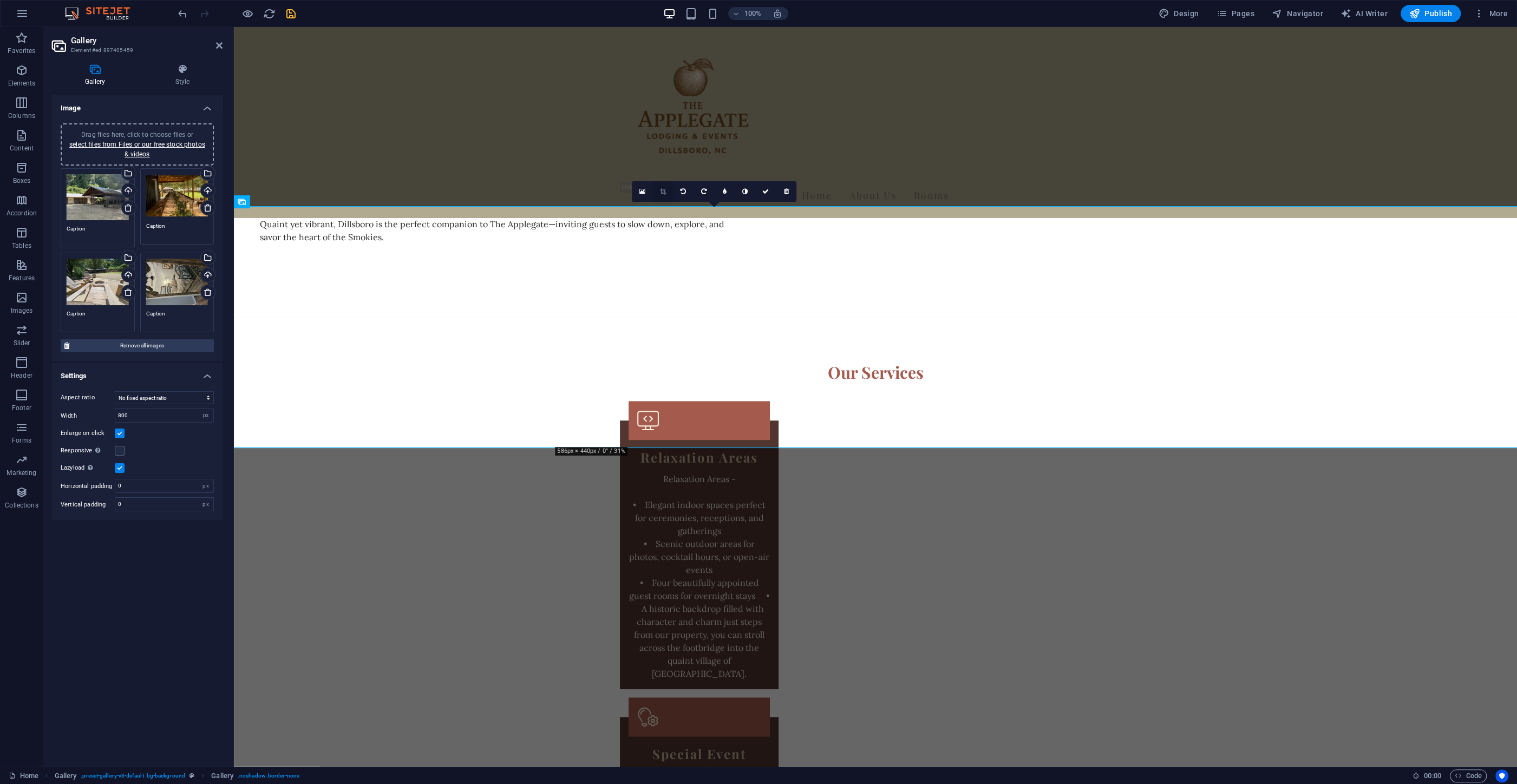
click at [662, 191] on icon at bounding box center [663, 191] width 6 height 6
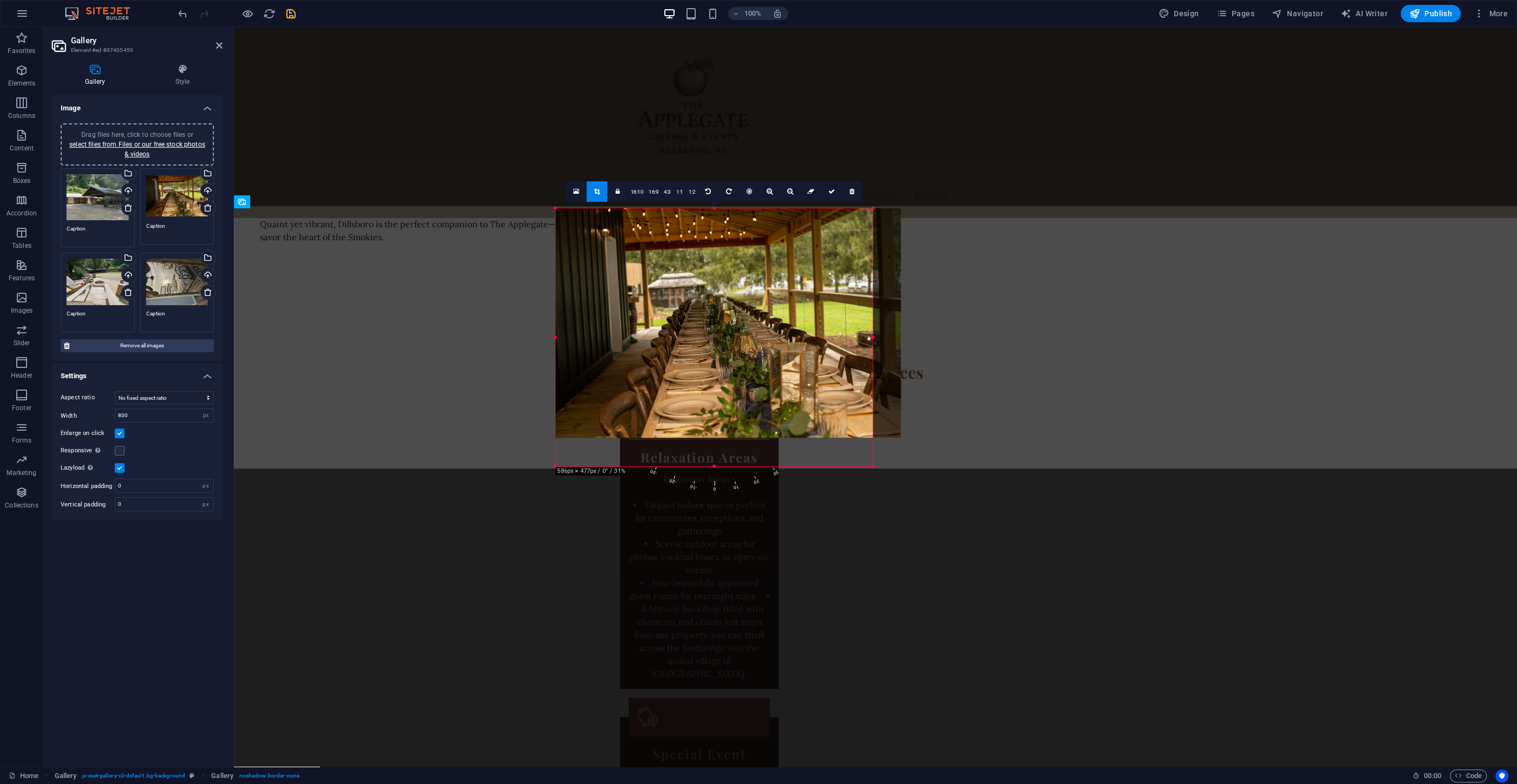
drag, startPoint x: 713, startPoint y: 446, endPoint x: 714, endPoint y: 460, distance: 14.0
click at [715, 465] on div at bounding box center [714, 467] width 317 height 4
click at [678, 192] on link "1:1" at bounding box center [680, 192] width 12 height 21
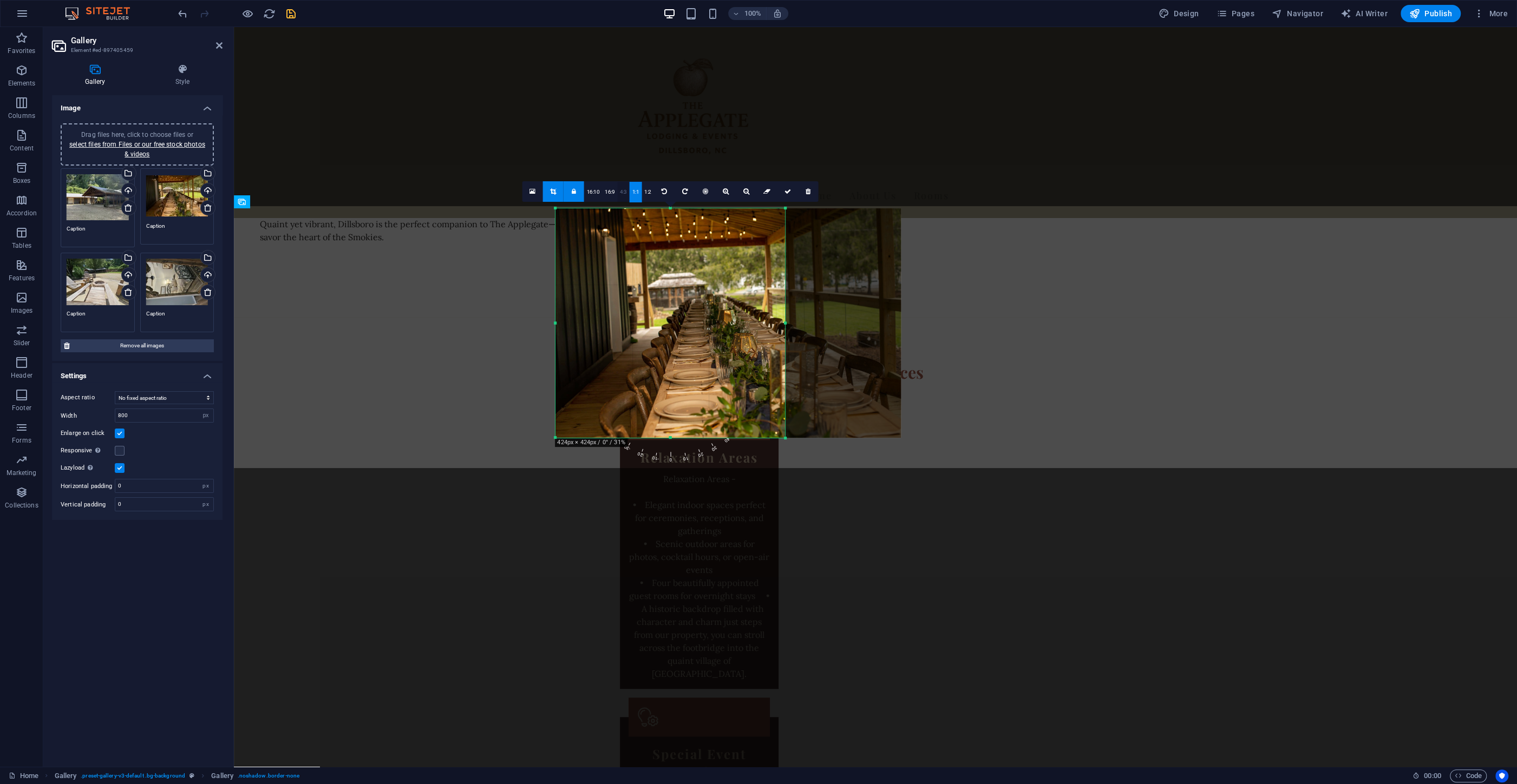
click at [617, 195] on link "4:3" at bounding box center [623, 192] width 12 height 21
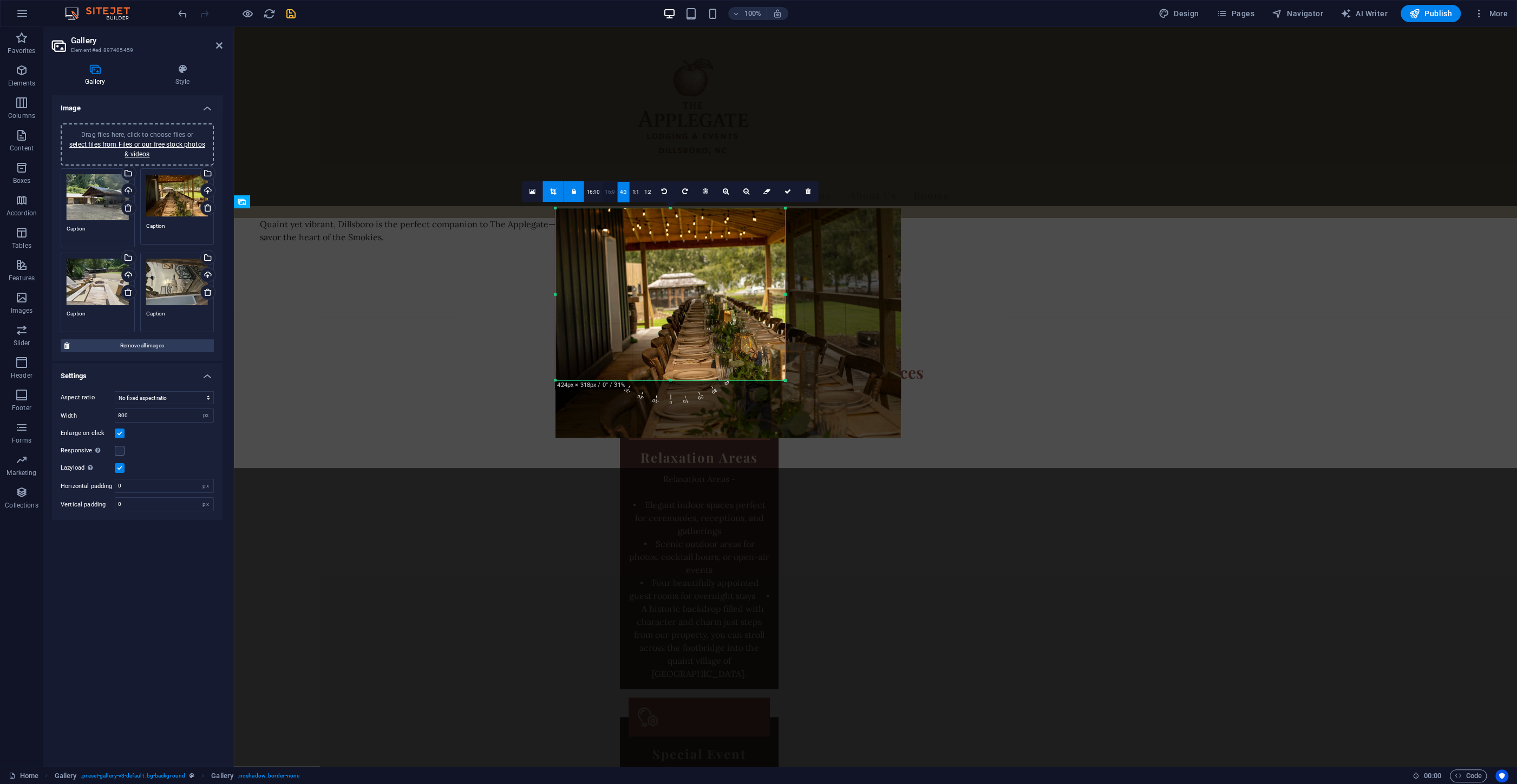
click at [606, 195] on link "16:9" at bounding box center [610, 192] width 15 height 21
click at [590, 192] on link "16:10" at bounding box center [593, 192] width 18 height 21
click at [591, 191] on link "16:10" at bounding box center [593, 192] width 18 height 21
click at [576, 192] on icon at bounding box center [574, 191] width 4 height 6
click at [555, 191] on icon at bounding box center [553, 191] width 6 height 6
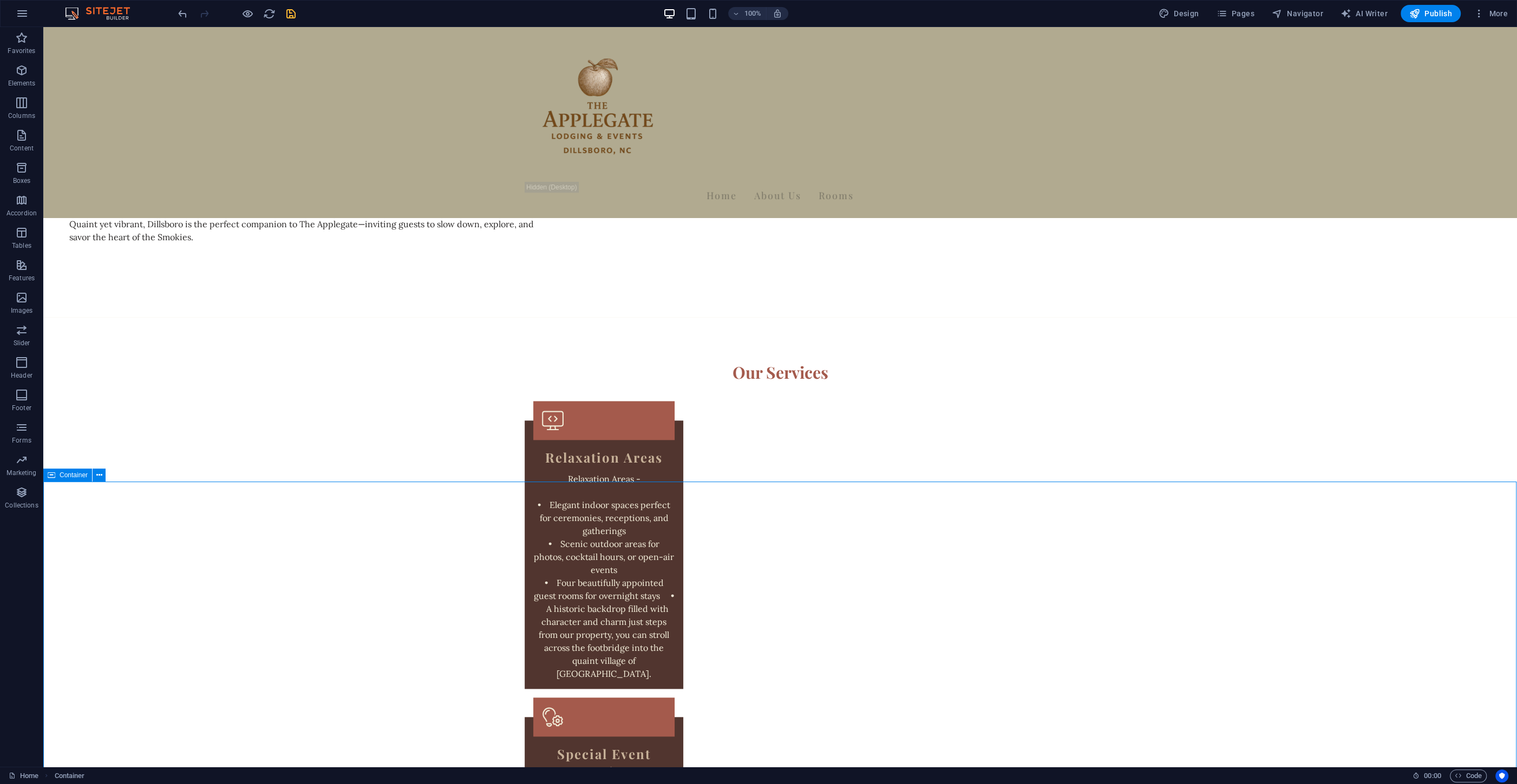
click at [296, 9] on icon "save" at bounding box center [291, 14] width 12 height 12
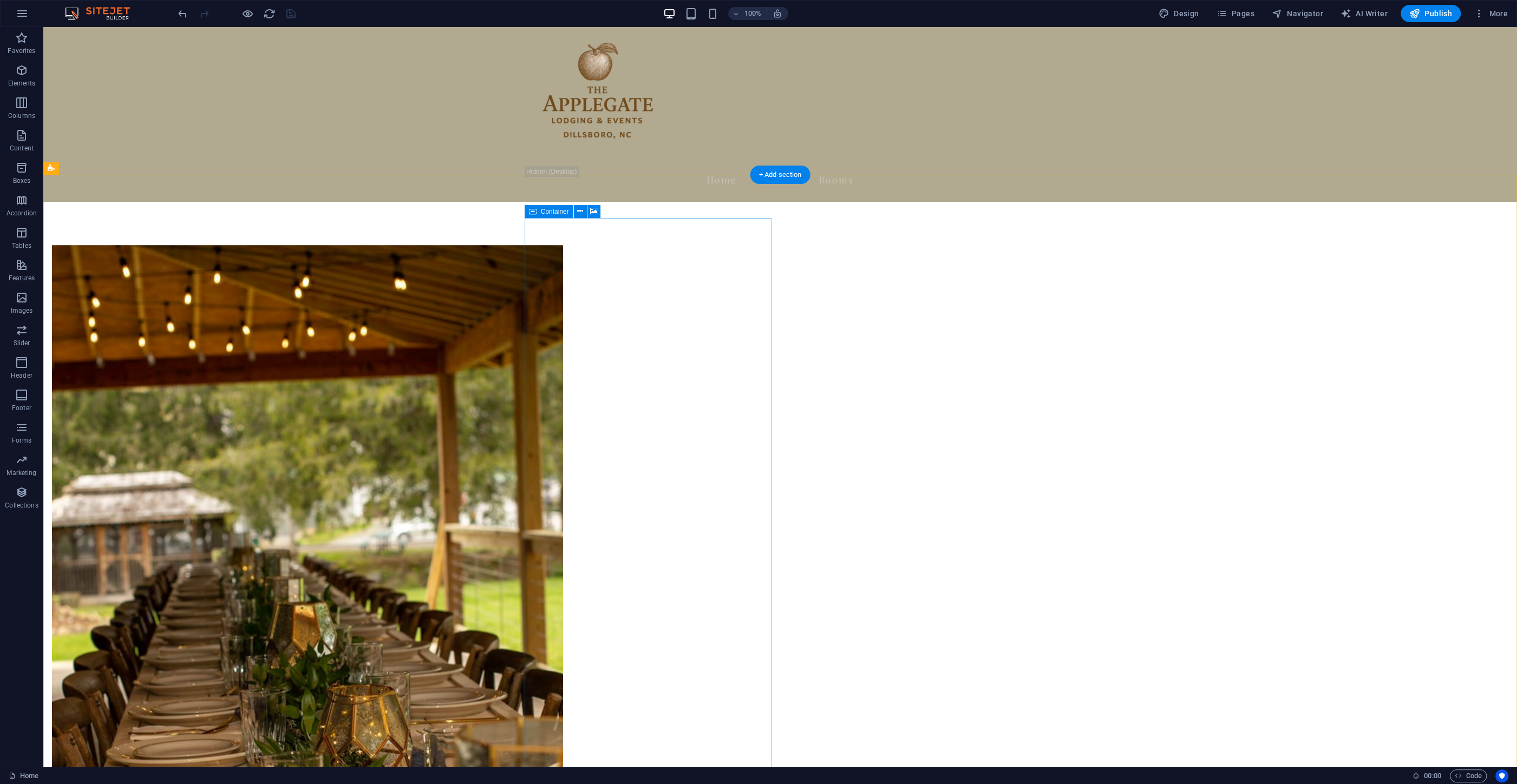
scroll to position [0, 0]
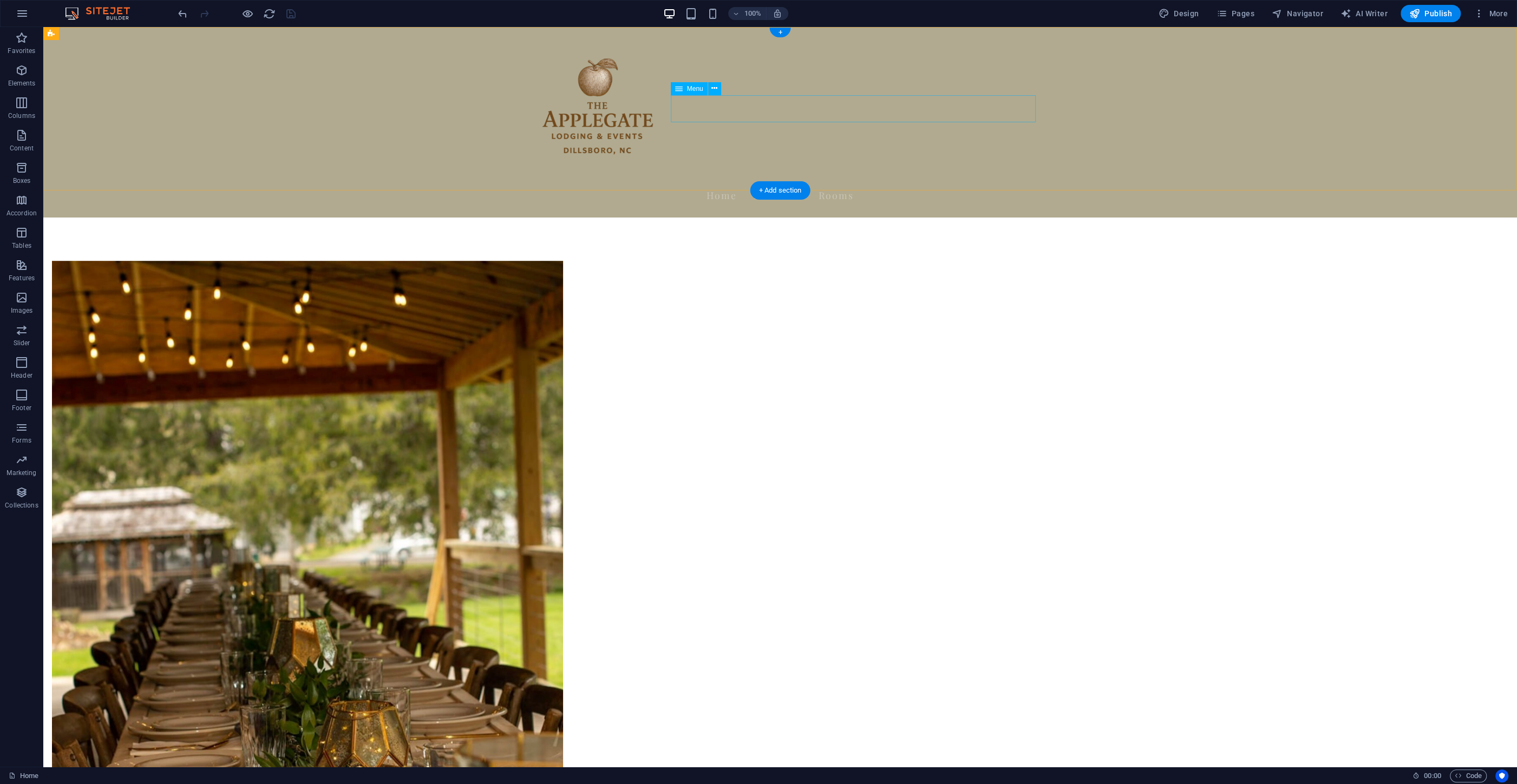
click at [794, 182] on nav "Home About Us Rooms" at bounding box center [780, 195] width 511 height 27
click at [714, 93] on icon at bounding box center [714, 88] width 6 height 11
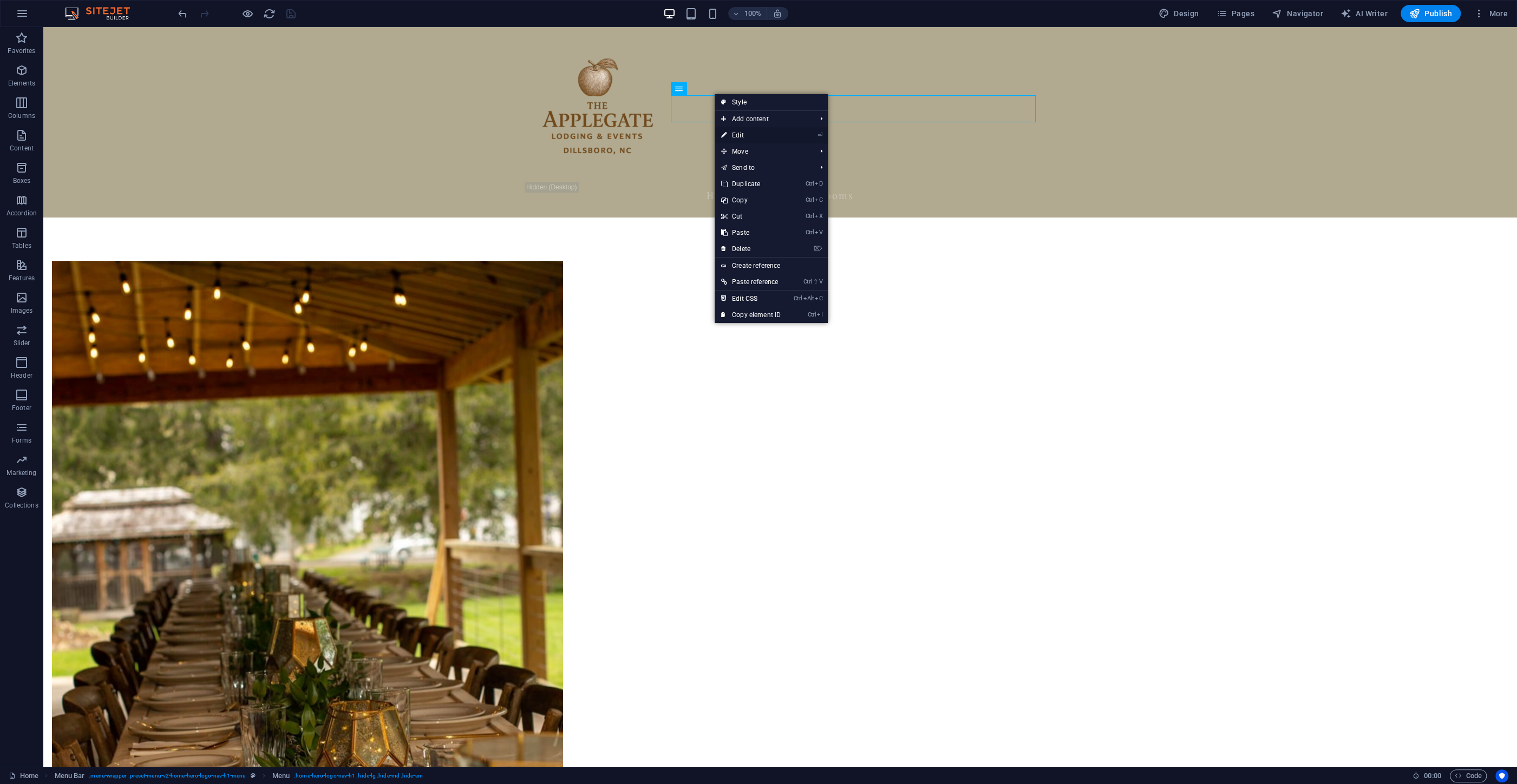
click at [745, 134] on link "⏎ Edit" at bounding box center [751, 135] width 72 height 16
select select
select select "1"
select select
select select "1"
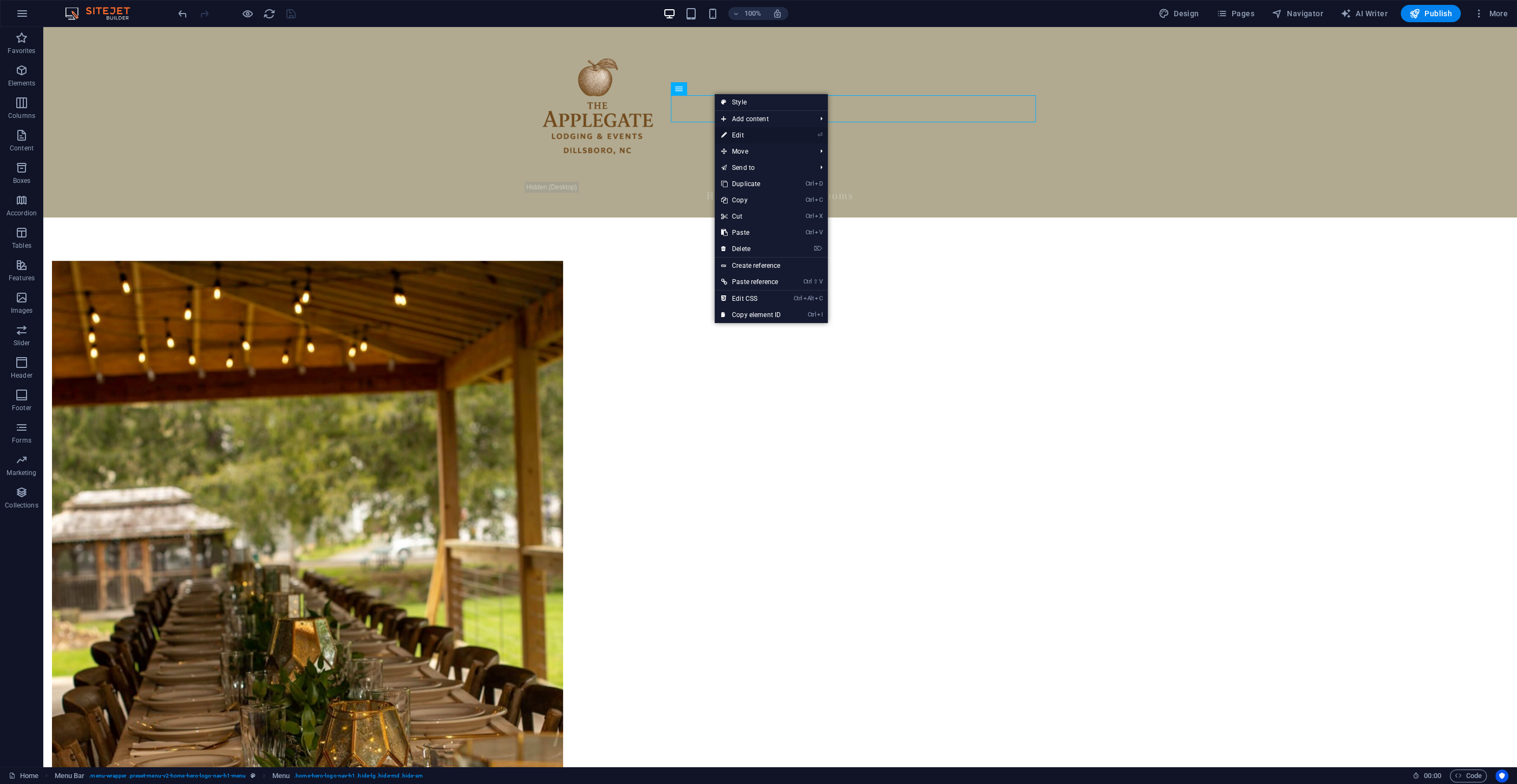
select select
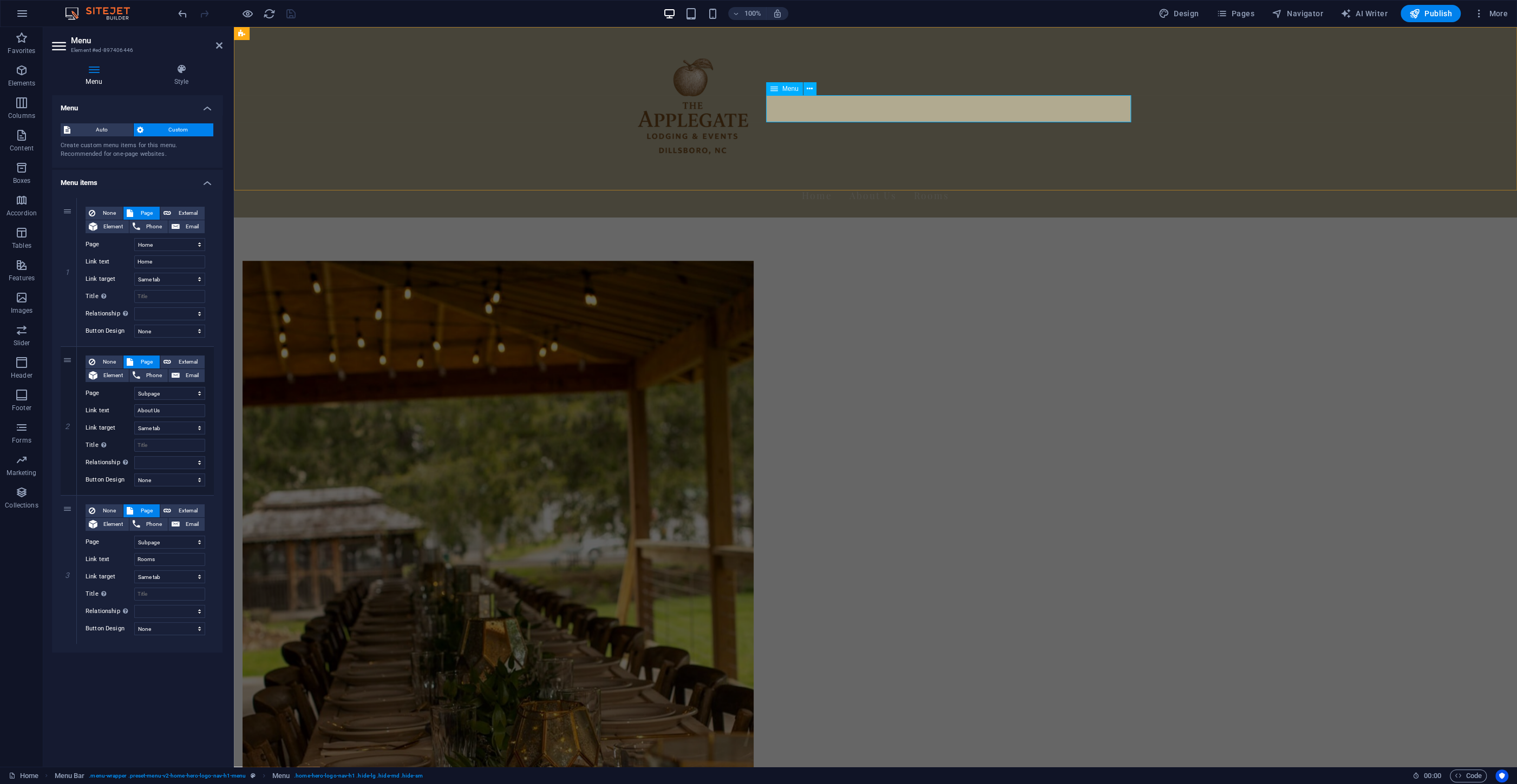
click at [960, 182] on nav "Home About Us Rooms" at bounding box center [876, 195] width 511 height 27
click at [963, 182] on nav "Home About Us Rooms" at bounding box center [876, 195] width 511 height 27
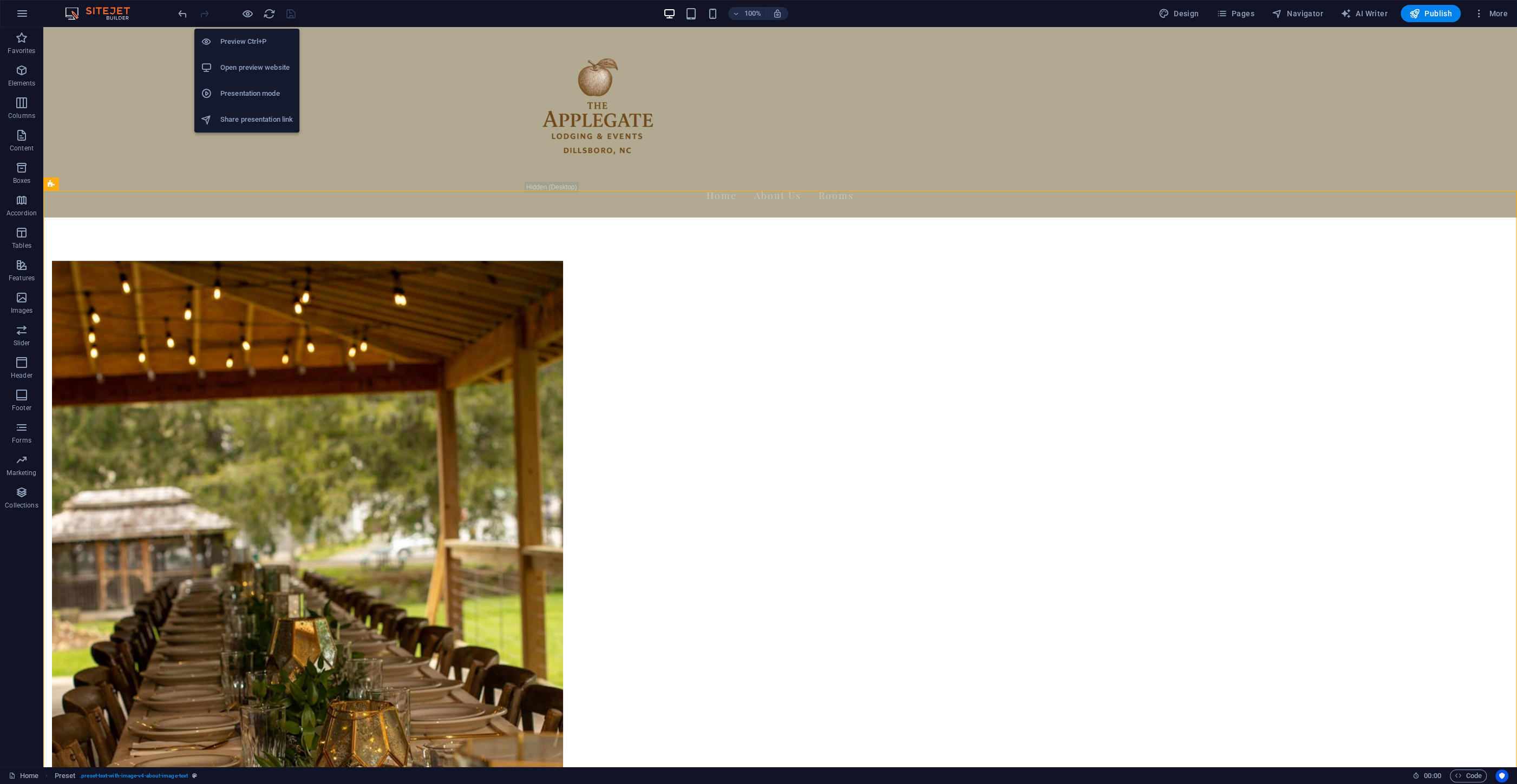
click at [239, 87] on li "Presentation mode" at bounding box center [247, 94] width 105 height 26
click at [263, 12] on icon "reload" at bounding box center [269, 14] width 12 height 12
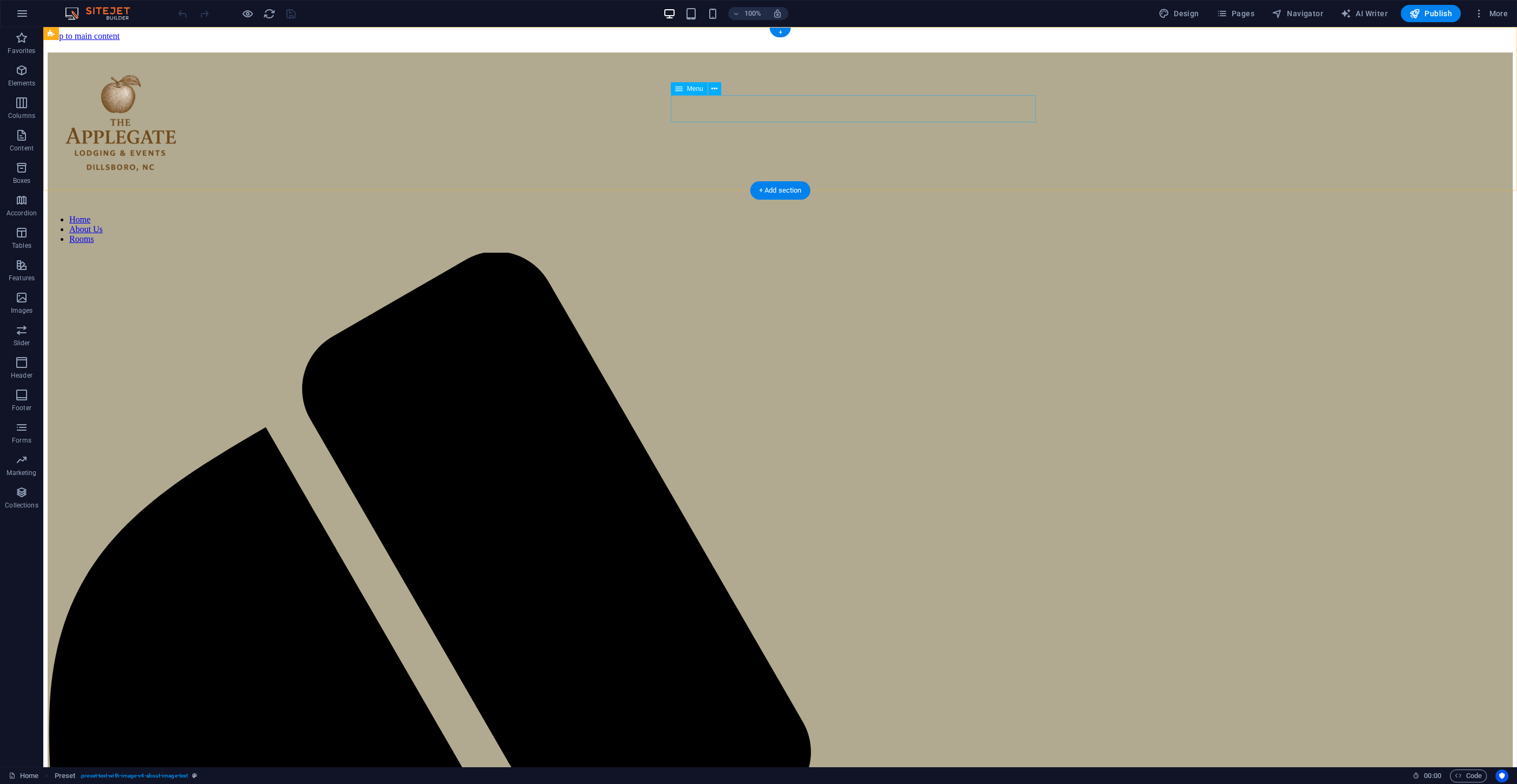
click at [840, 215] on nav "Home About Us Rooms" at bounding box center [780, 230] width 1465 height 29
click at [841, 215] on nav "Home About Us Rooms" at bounding box center [780, 230] width 1465 height 29
select select
select select "1"
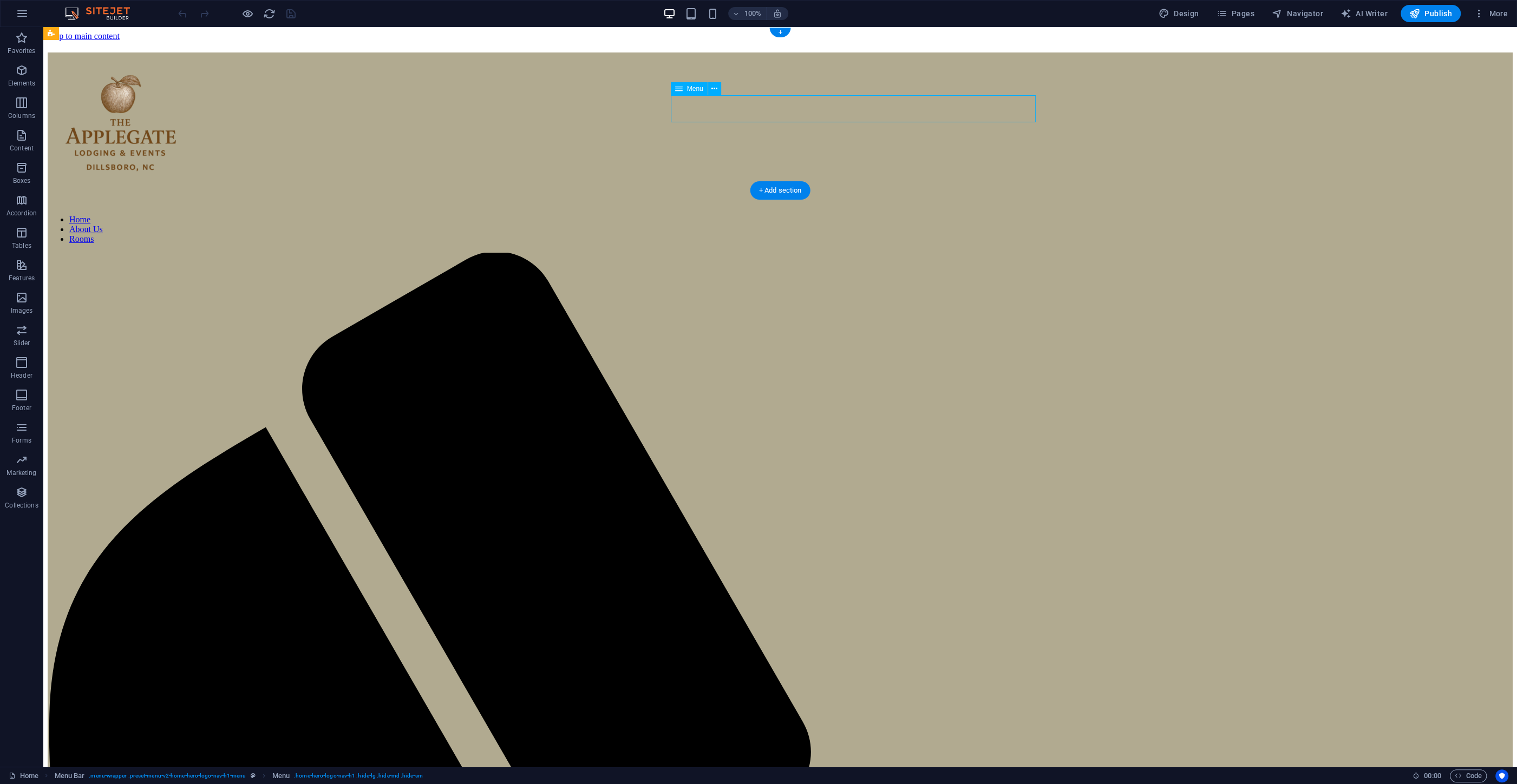
select select
select select "1"
select select
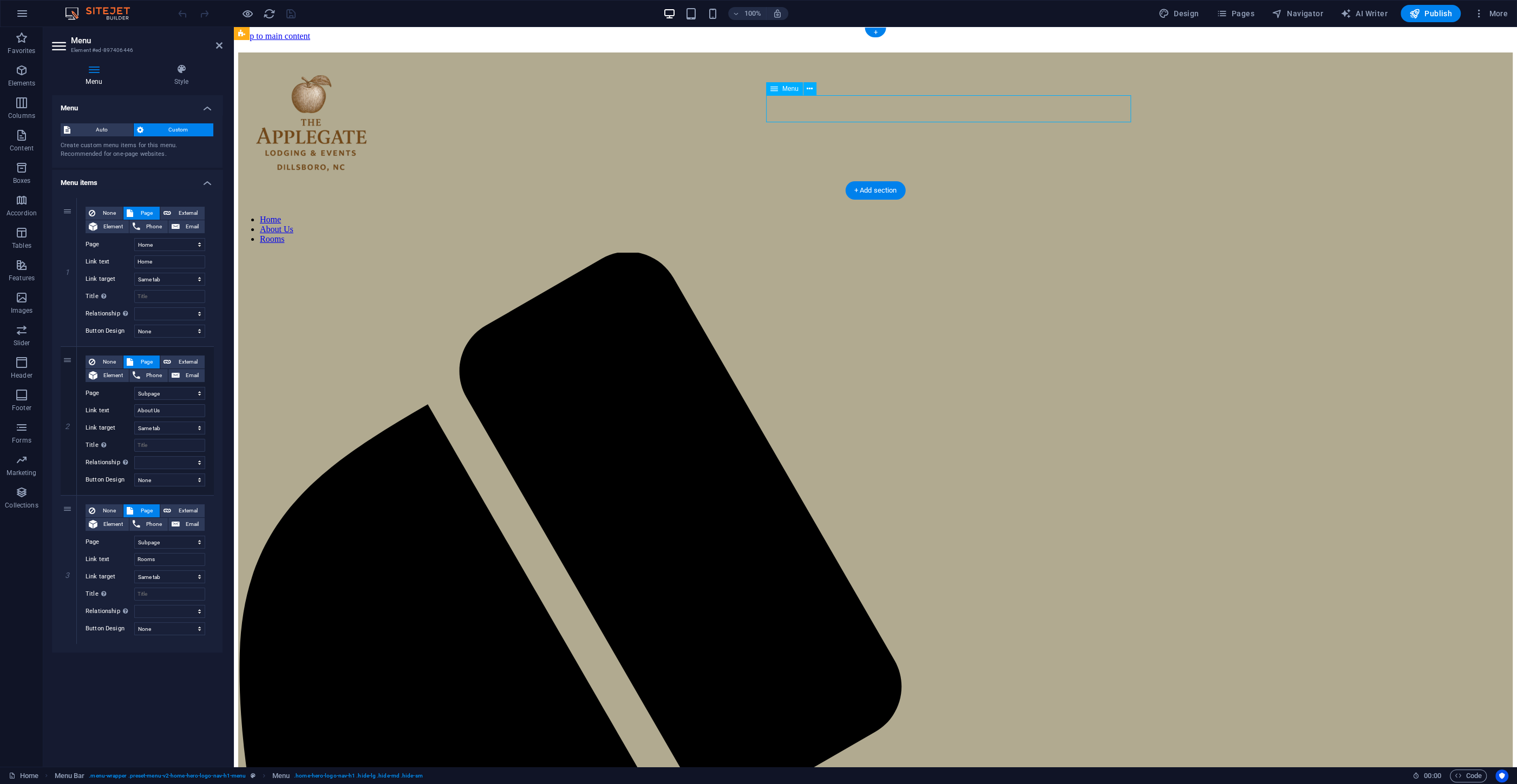
click at [950, 215] on nav "Home About Us Rooms" at bounding box center [876, 230] width 1274 height 29
click at [134, 387] on select "Home Subpage Legal Notice Privacy" at bounding box center [170, 393] width 71 height 13
select select "0"
click option "Home" at bounding box center [0, 0] width 0 height 0
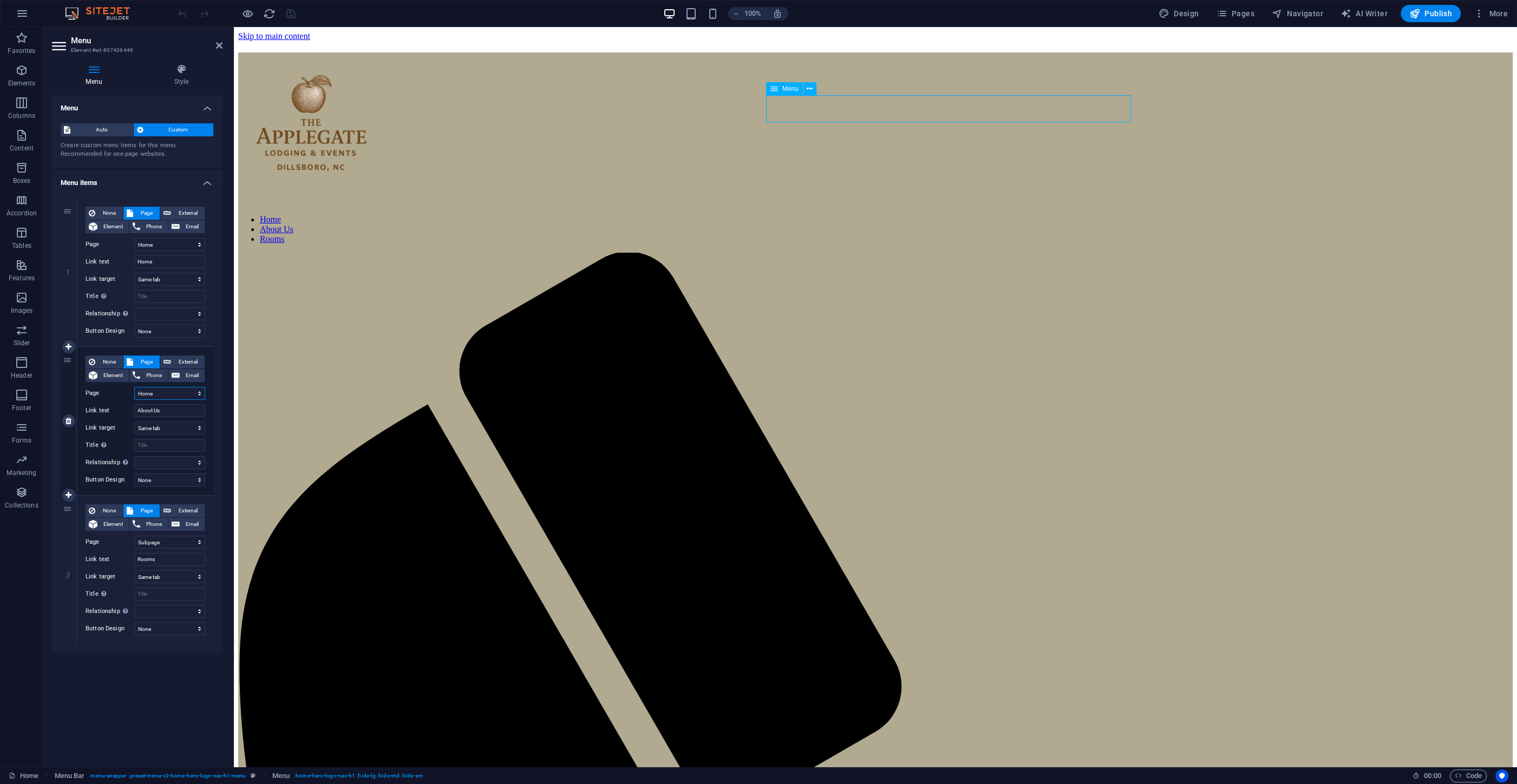
select select
drag, startPoint x: 168, startPoint y: 415, endPoint x: 125, endPoint y: 407, distance: 43.7
click at [134, 407] on input "About Us" at bounding box center [170, 411] width 71 height 13
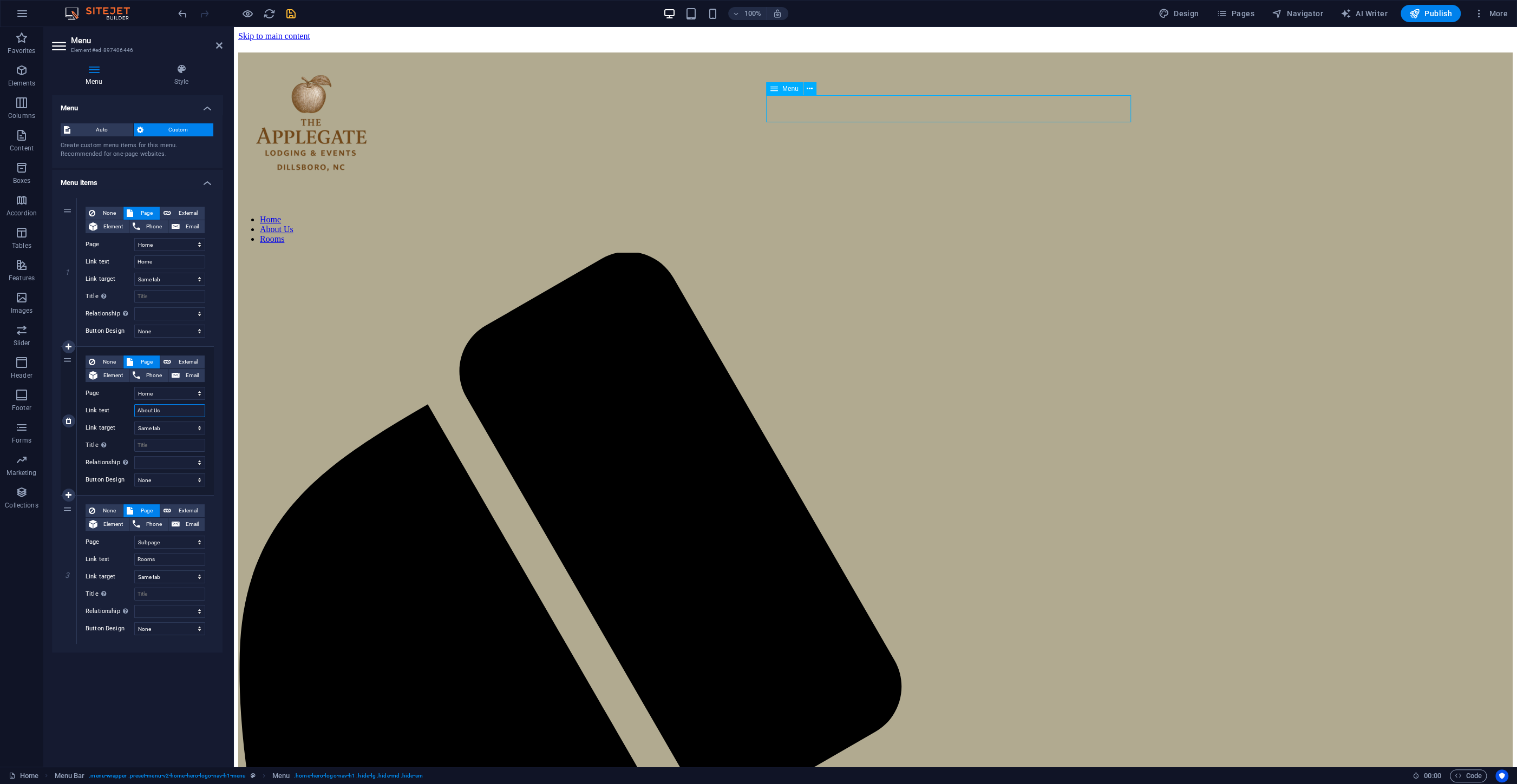
click at [171, 414] on input "About Us" at bounding box center [170, 411] width 71 height 13
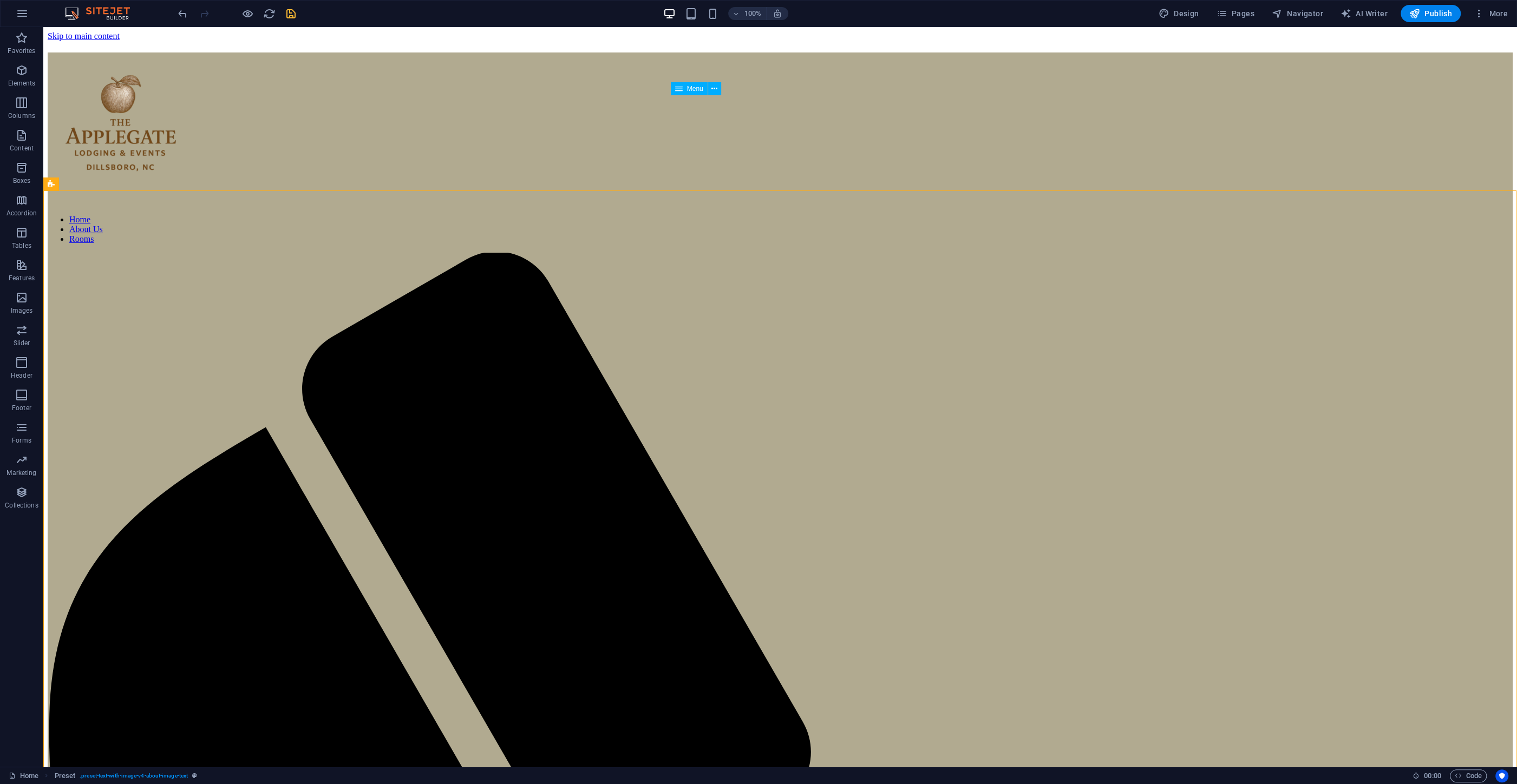
click at [292, 11] on icon "save" at bounding box center [291, 14] width 12 height 12
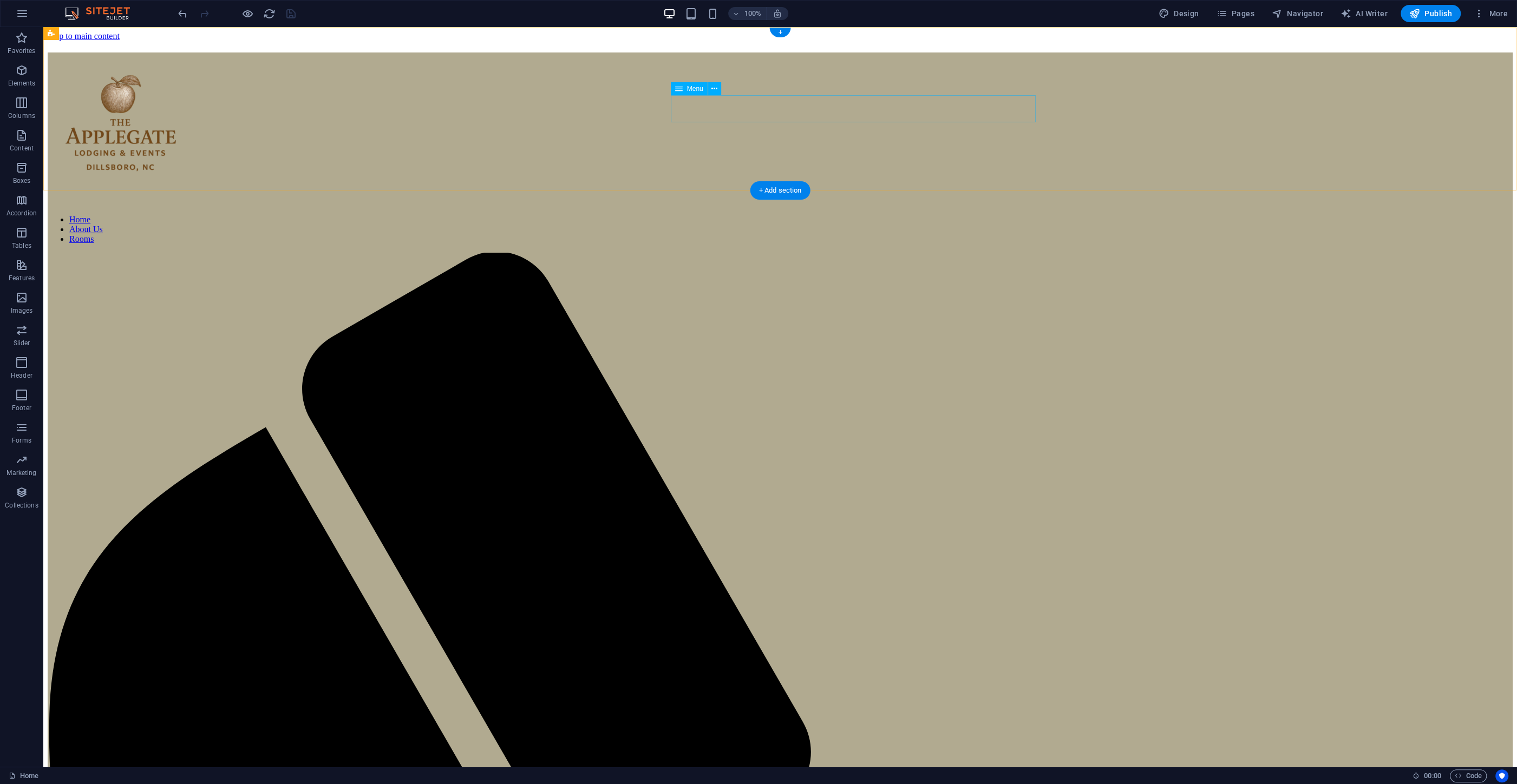
click at [907, 215] on nav "Home About Us Rooms" at bounding box center [780, 230] width 1465 height 29
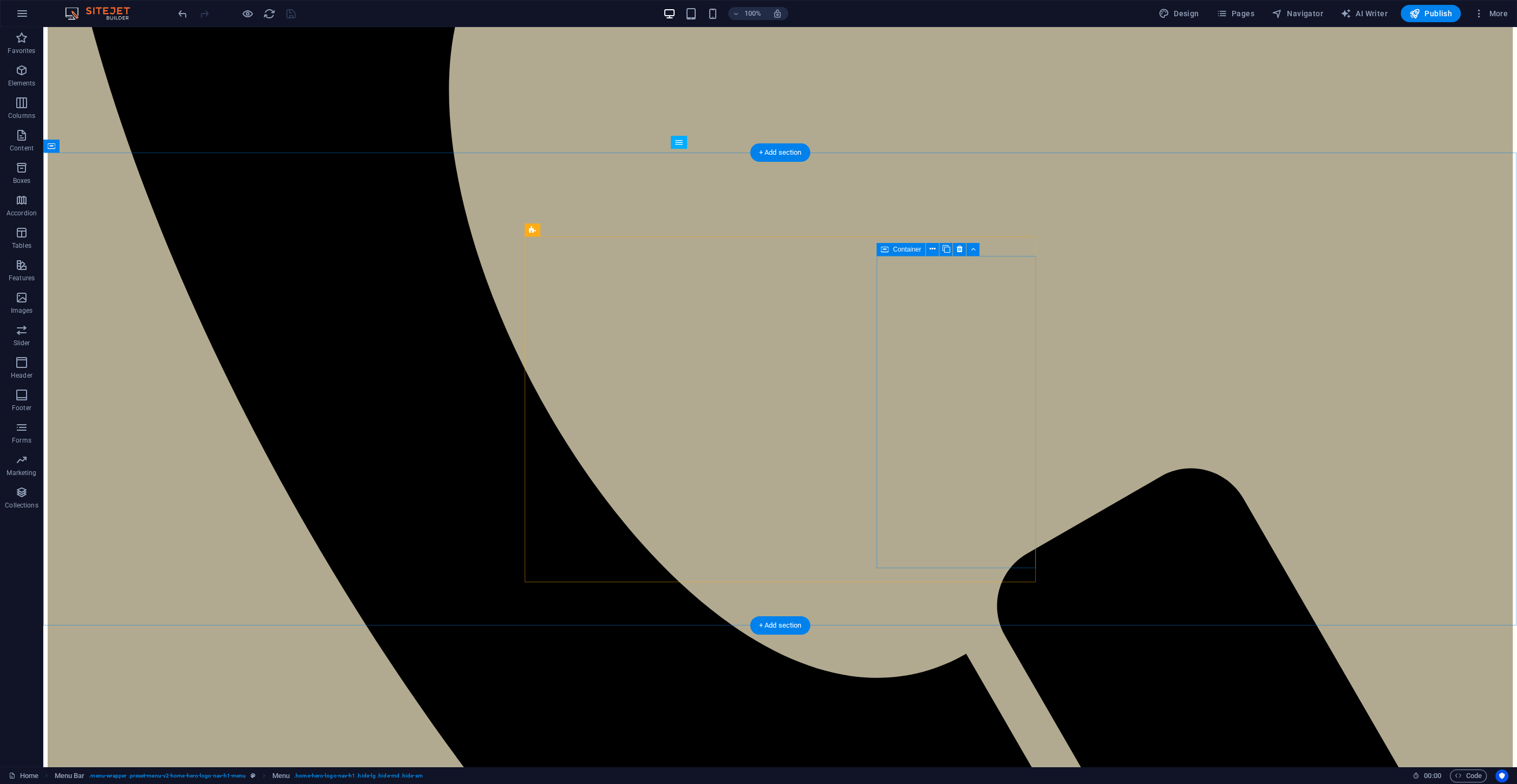
scroll to position [812, 0]
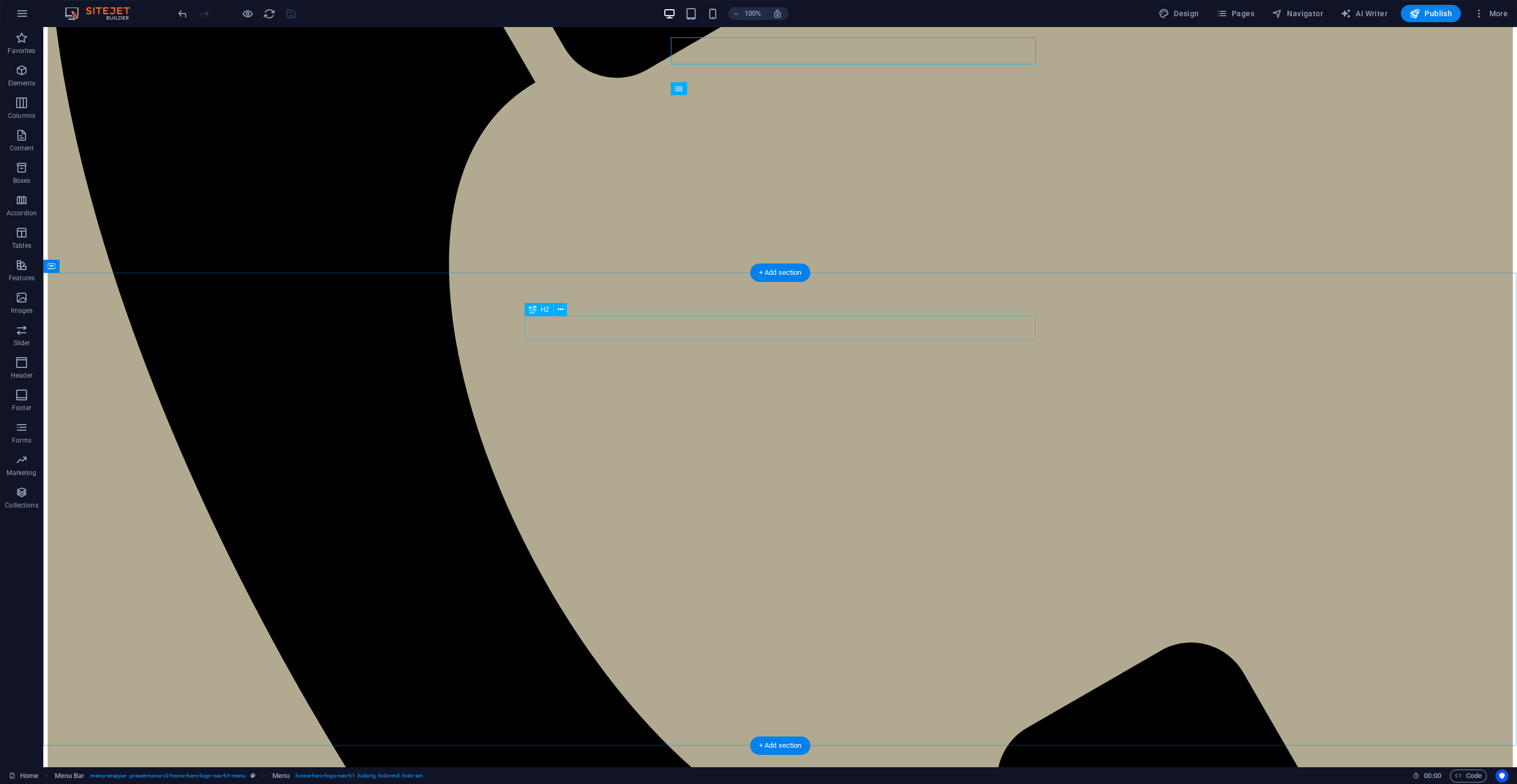
click at [556, 310] on button at bounding box center [560, 310] width 13 height 13
